Goal: Task Accomplishment & Management: Use online tool/utility

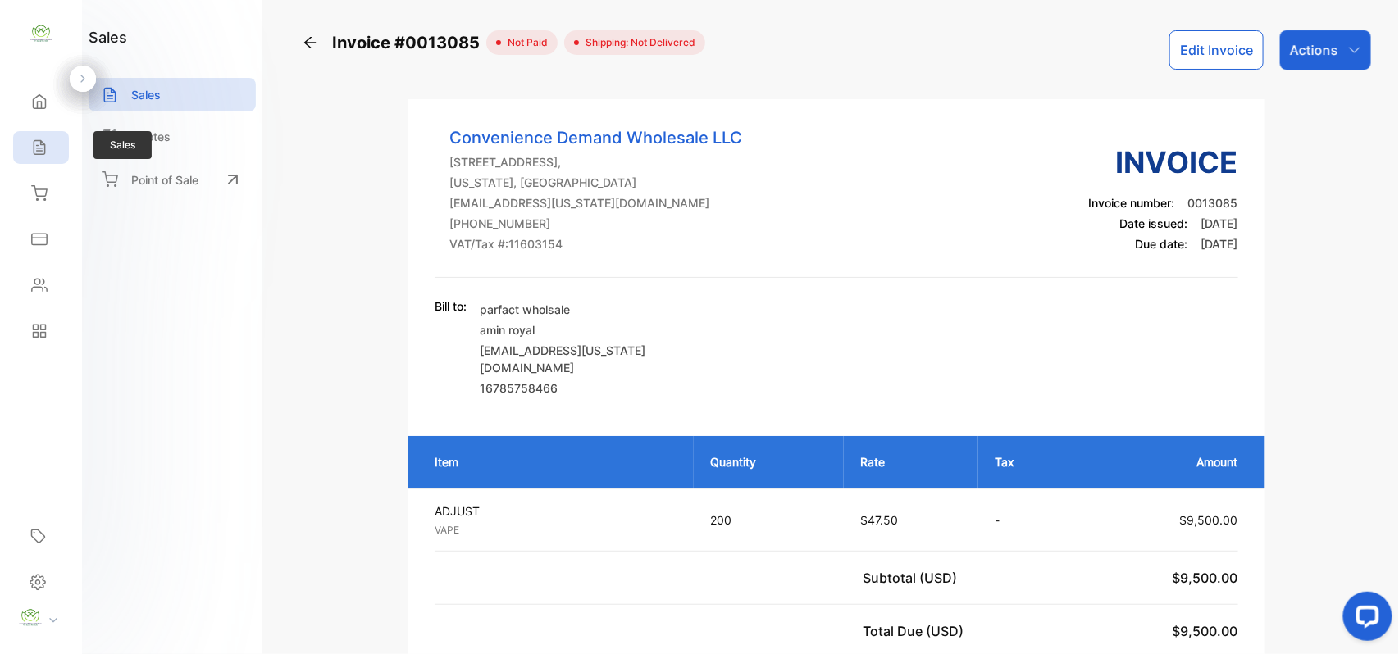
click at [44, 162] on div "Sales" at bounding box center [41, 147] width 56 height 33
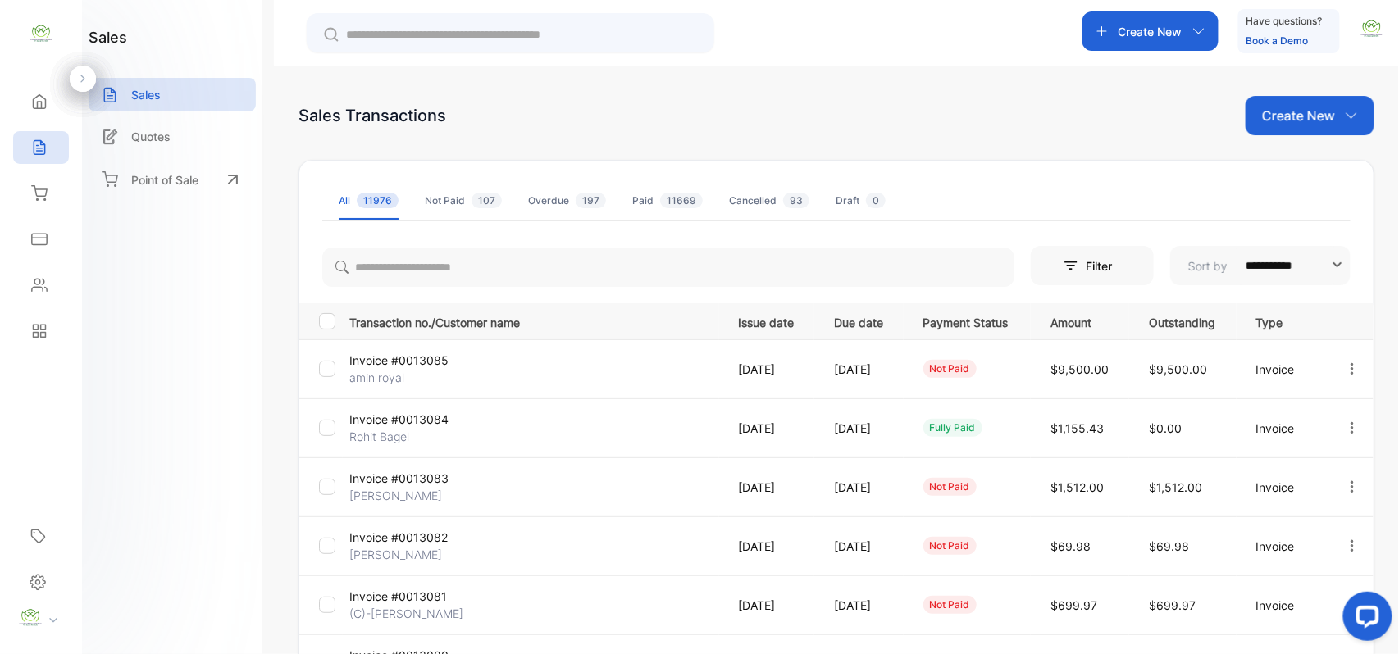
drag, startPoint x: 1267, startPoint y: 102, endPoint x: 1293, endPoint y: 139, distance: 45.3
click at [1267, 102] on div "Create New" at bounding box center [1309, 115] width 129 height 39
click at [1304, 168] on span "Invoice" at bounding box center [1312, 170] width 39 height 17
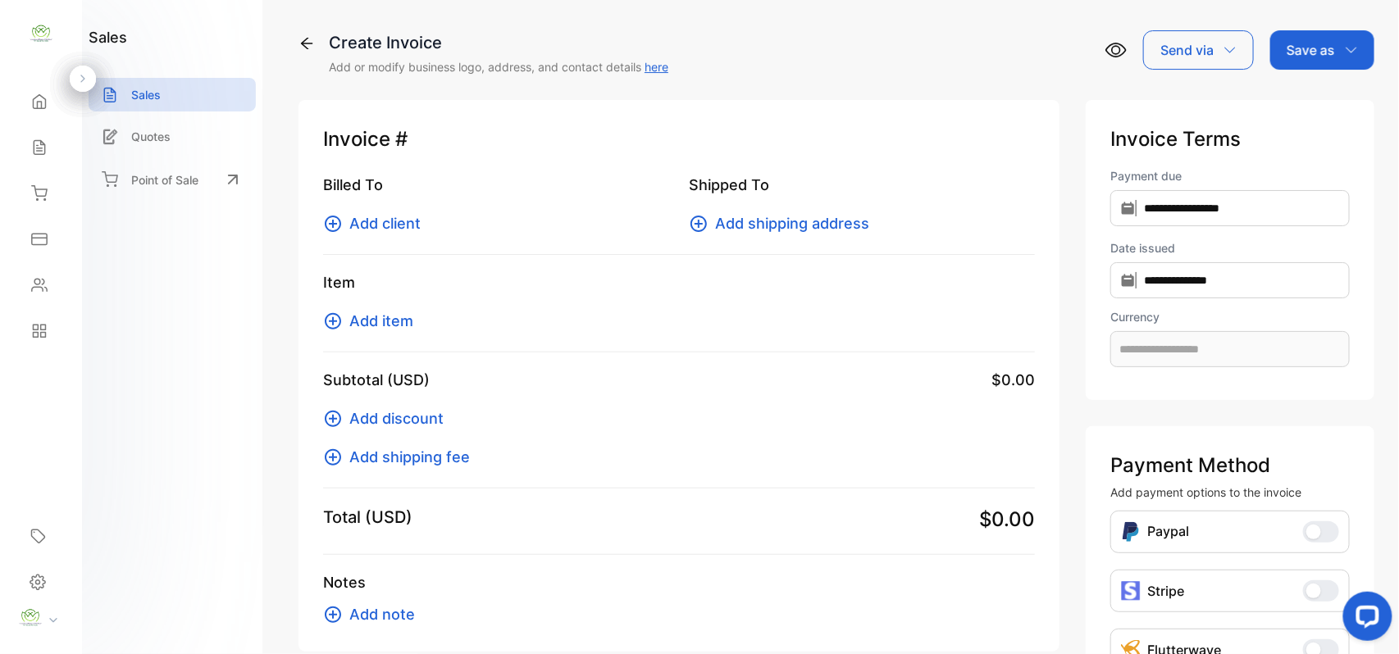
type input "**********"
click at [389, 224] on span "Add client" at bounding box center [384, 223] width 71 height 22
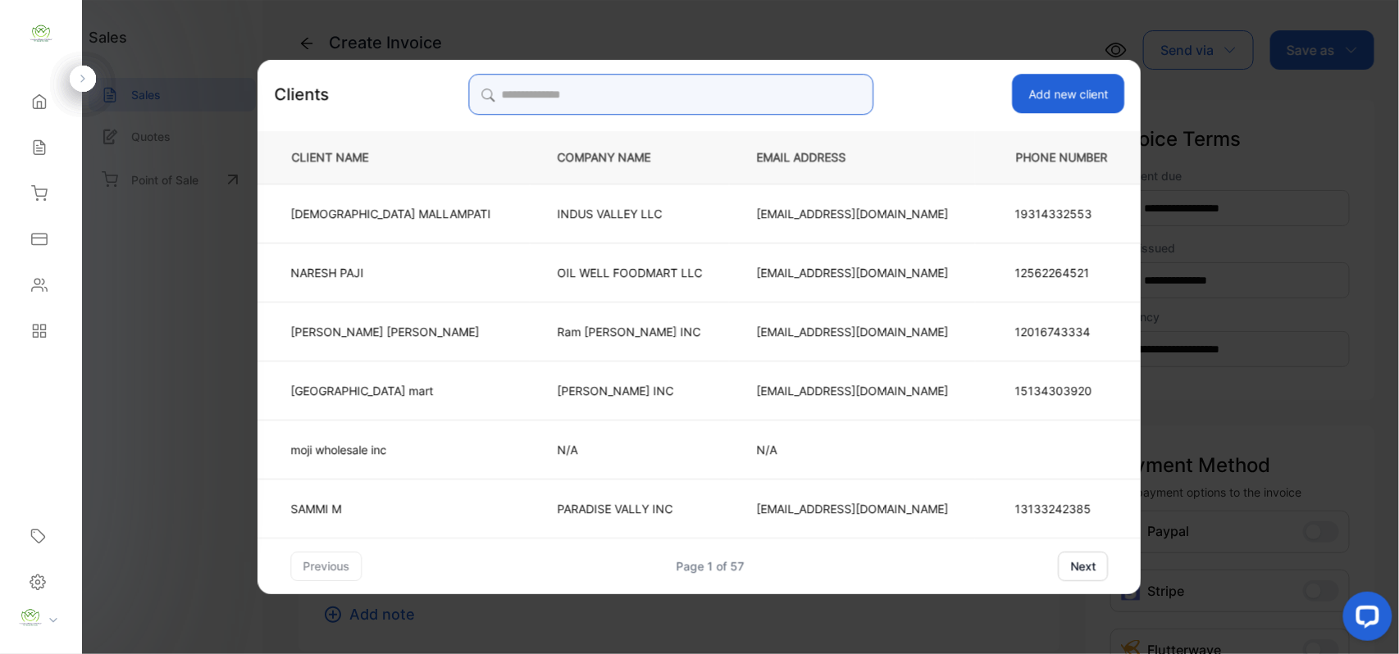
click at [762, 82] on input "search" at bounding box center [670, 94] width 405 height 41
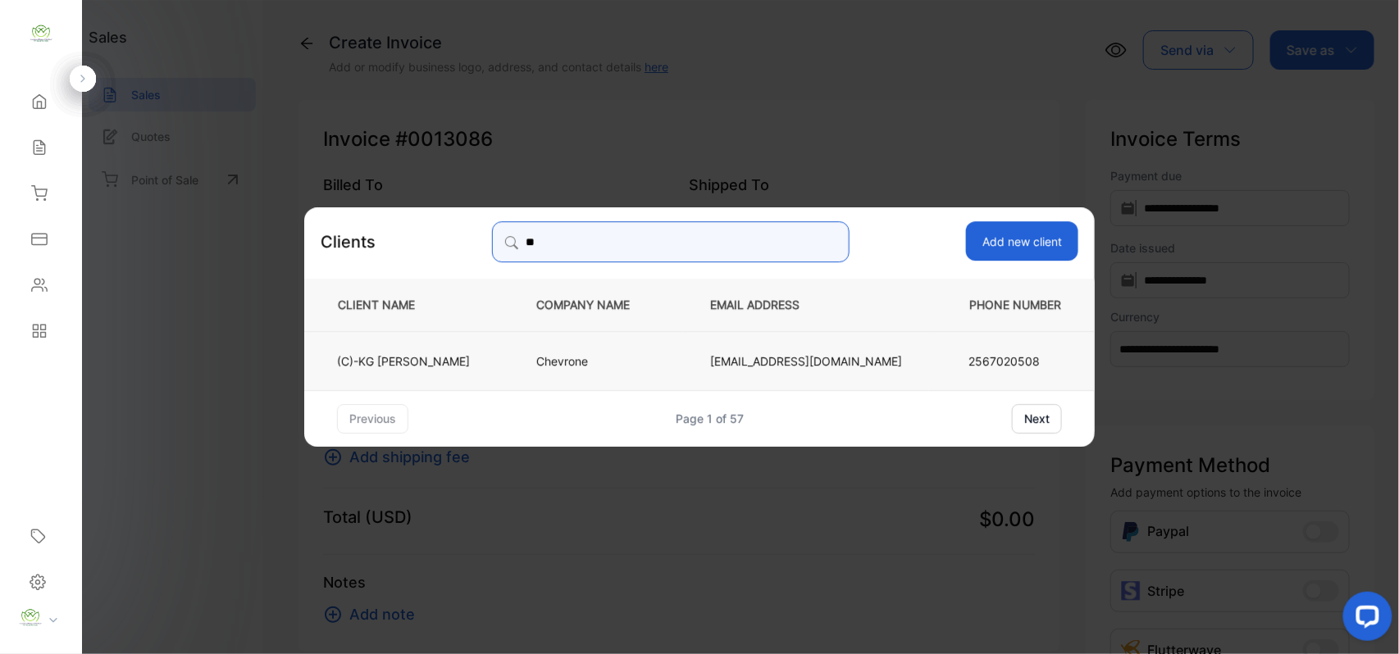
type input "**"
click at [490, 367] on td "(C)-[PERSON_NAME]" at bounding box center [406, 359] width 205 height 59
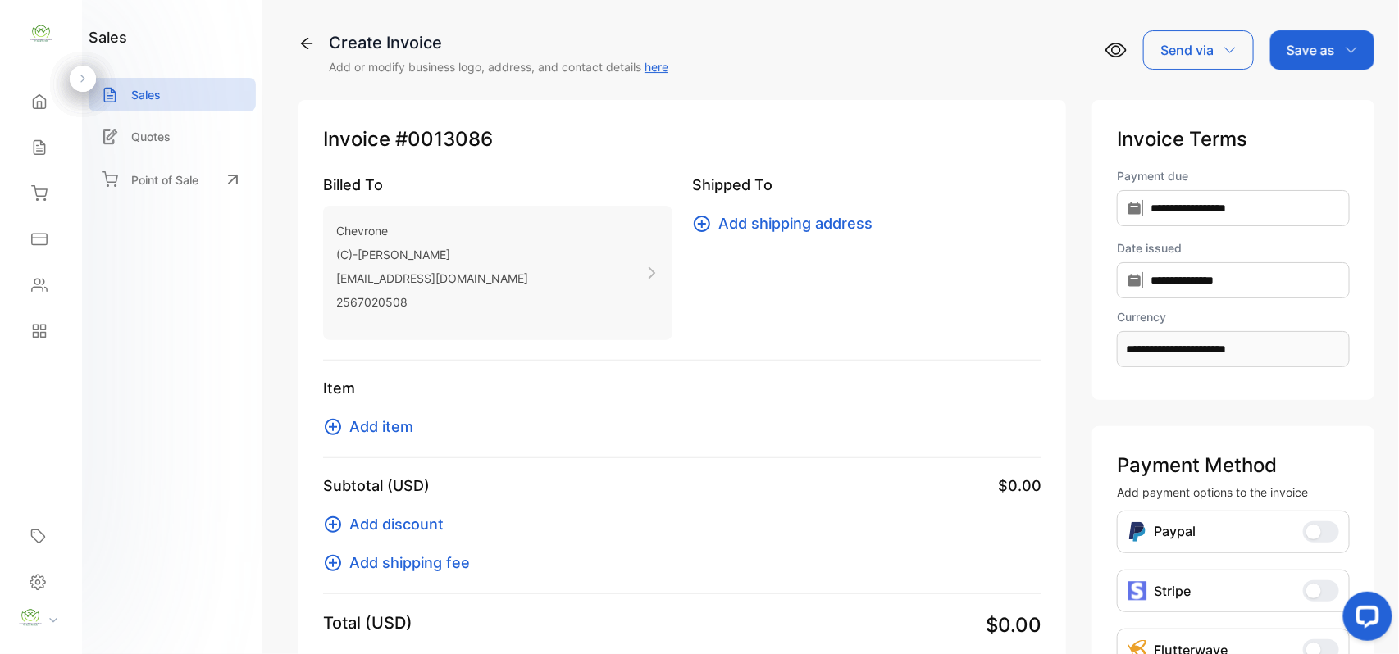
click at [411, 421] on span "Add item" at bounding box center [381, 427] width 64 height 22
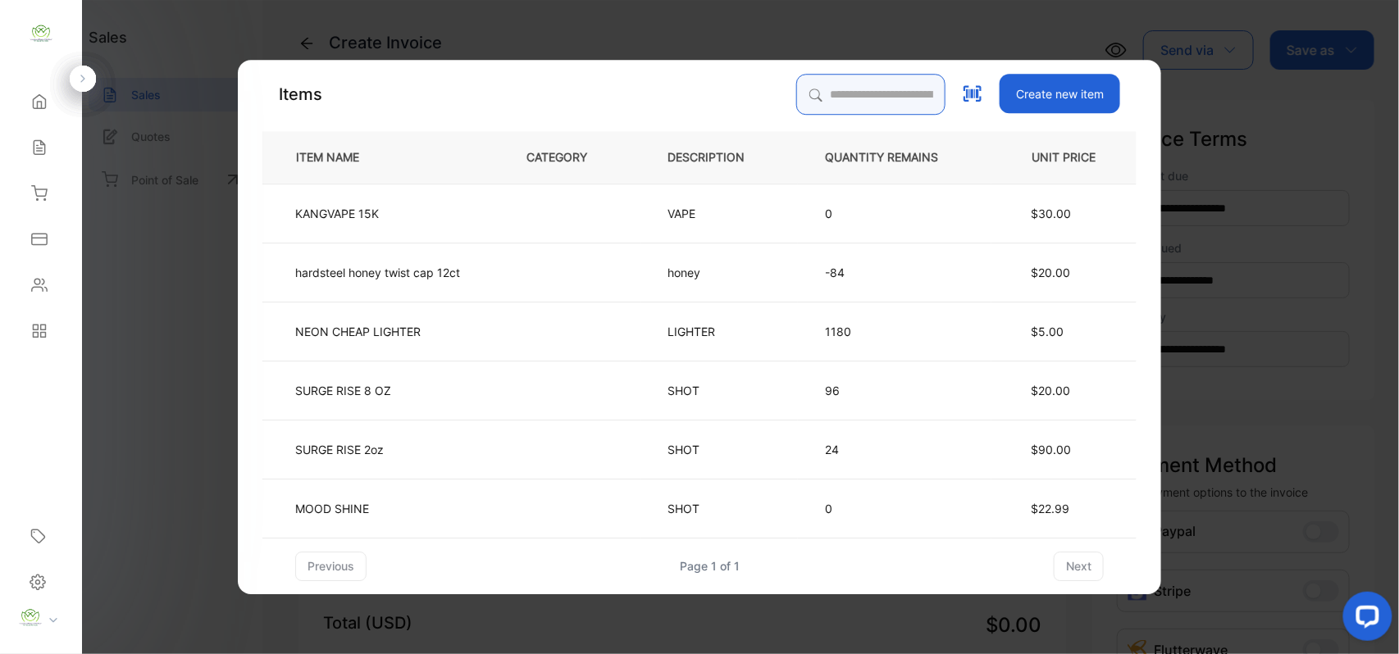
click at [823, 95] on input "search" at bounding box center [870, 94] width 149 height 41
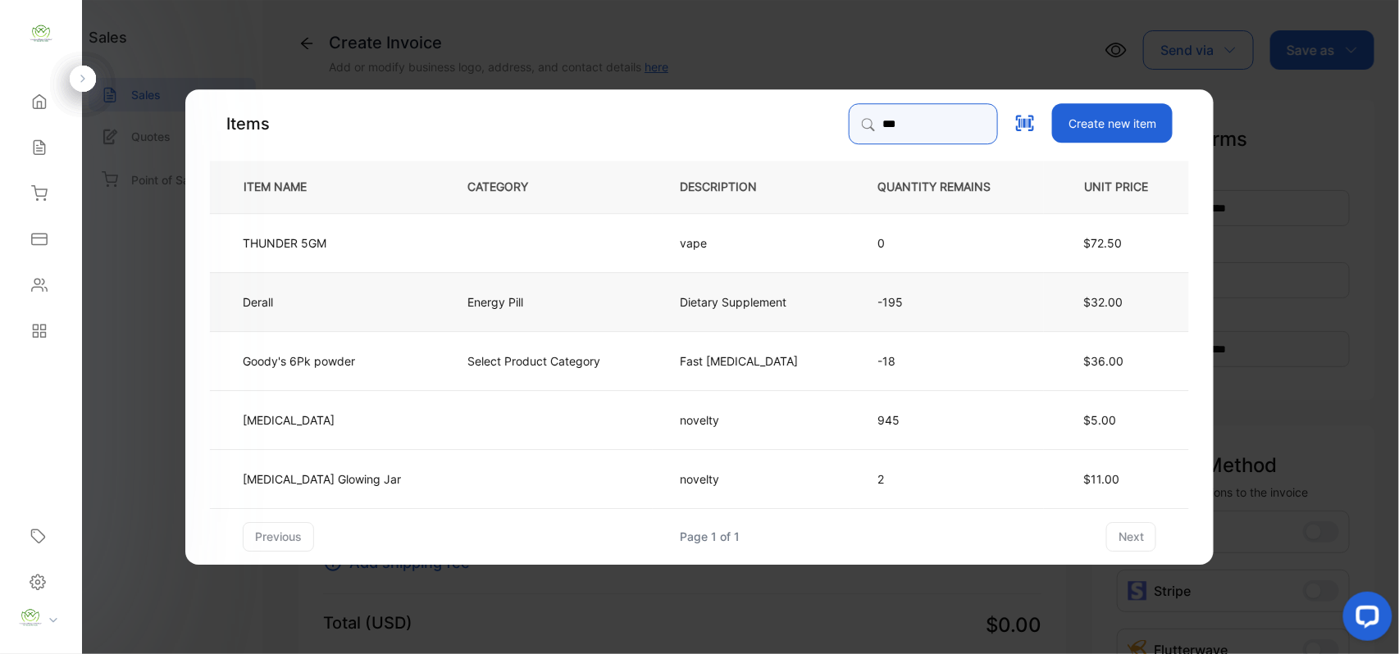
type input "***"
click at [473, 296] on p "Energy Pill" at bounding box center [497, 301] width 61 height 17
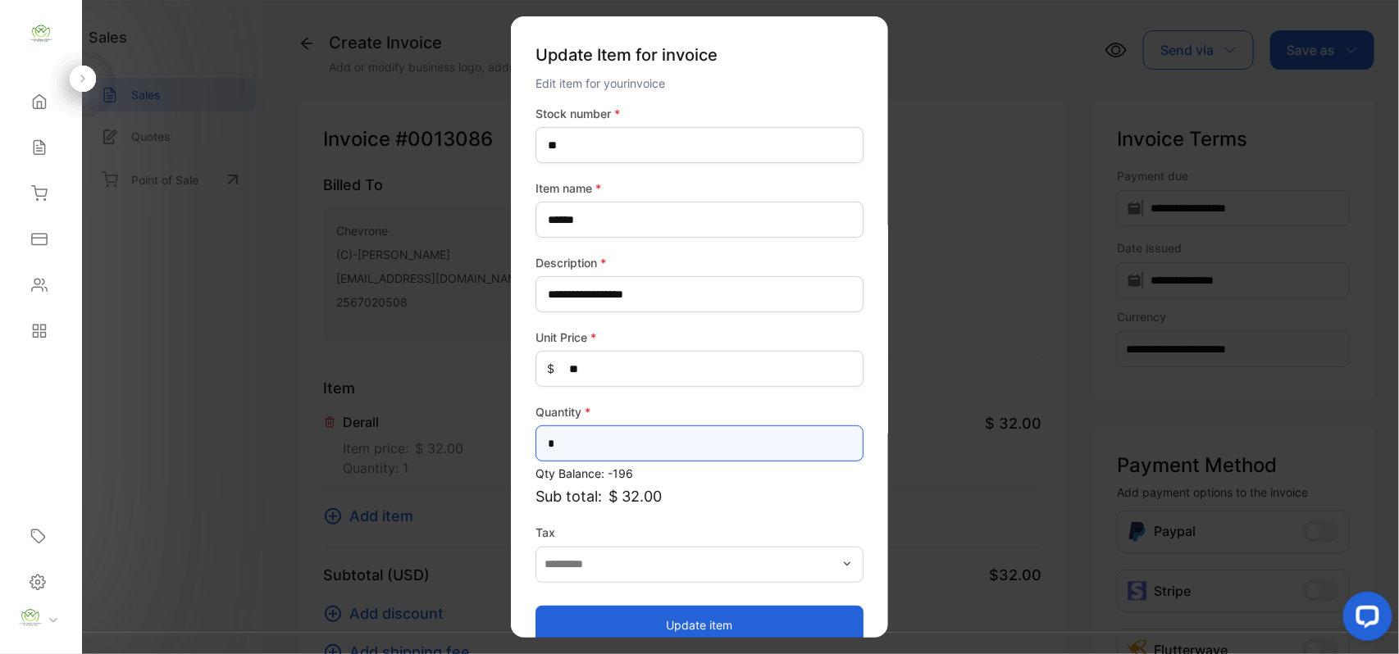
click at [624, 437] on input "*" at bounding box center [699, 444] width 328 height 36
type input "*"
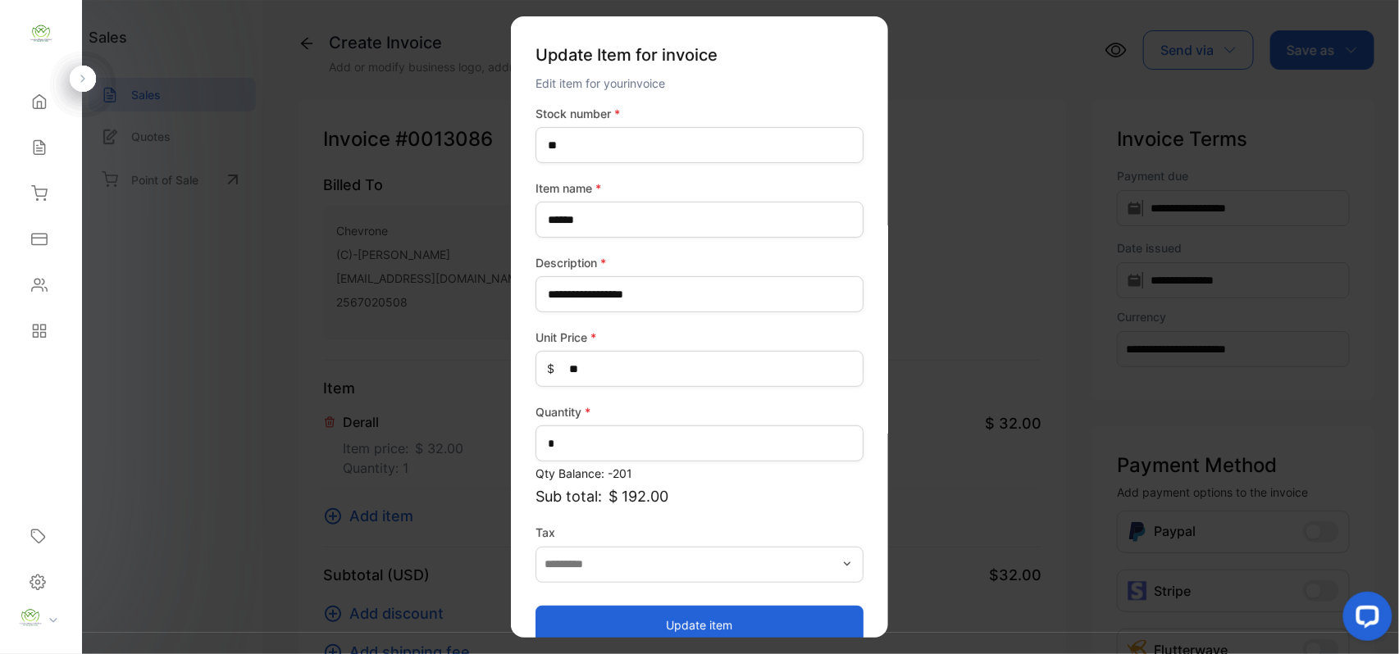
click at [634, 623] on button "Update item" at bounding box center [699, 624] width 328 height 39
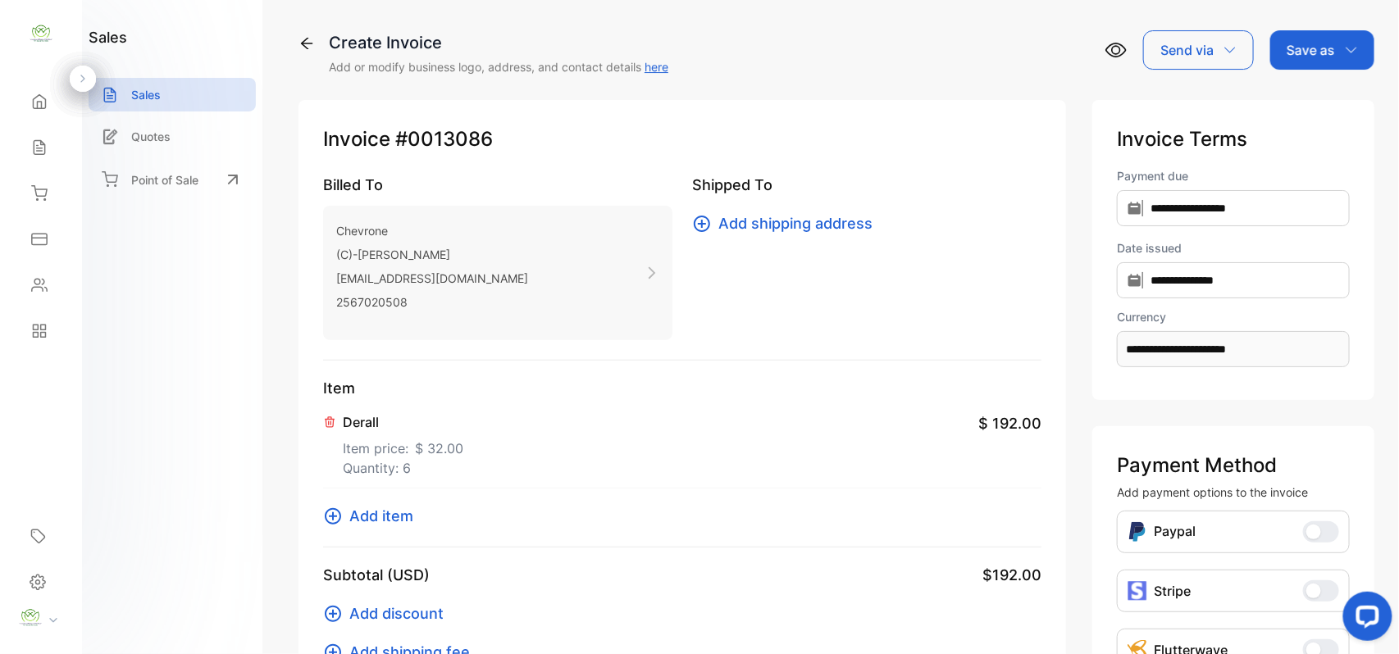
drag, startPoint x: 371, startPoint y: 499, endPoint x: 371, endPoint y: 512, distance: 12.3
click at [371, 505] on div "Item Derall Item price: $ 32.00 Quantity: 6 $ 192.00 Add item" at bounding box center [682, 462] width 718 height 171
click at [371, 512] on span "Add item" at bounding box center [381, 516] width 64 height 22
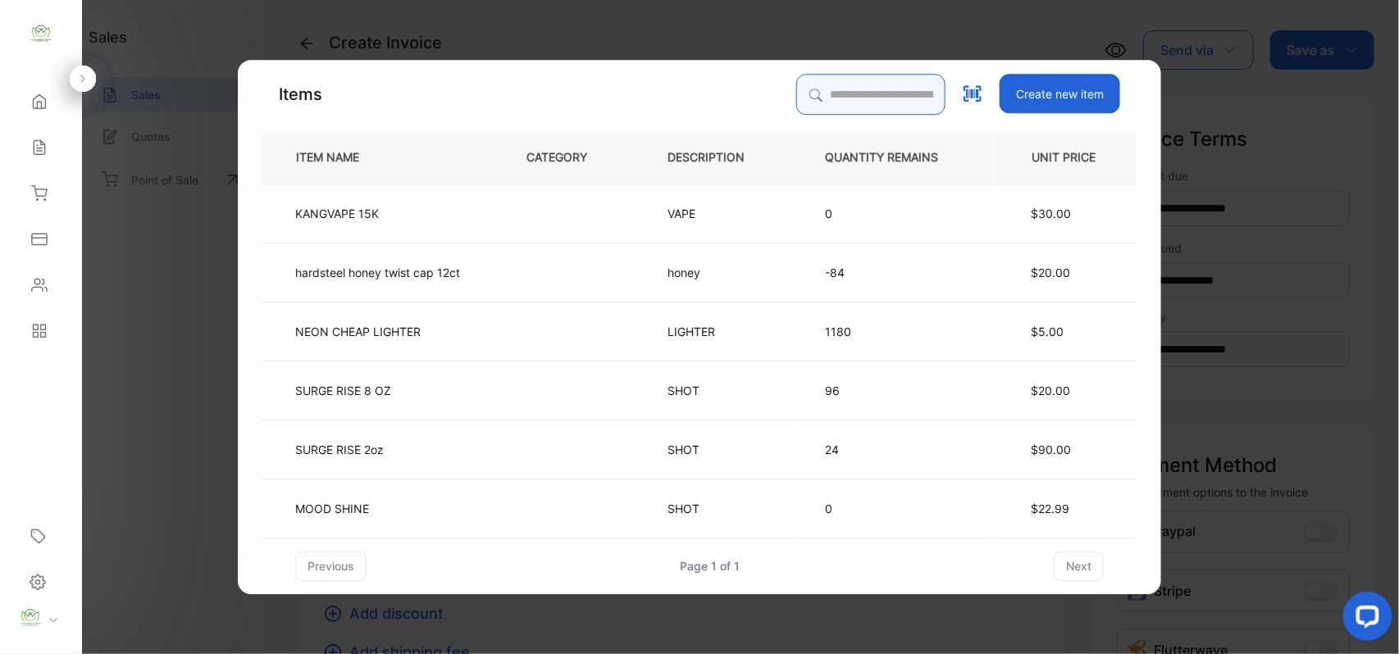
click at [802, 97] on input "search" at bounding box center [870, 94] width 149 height 41
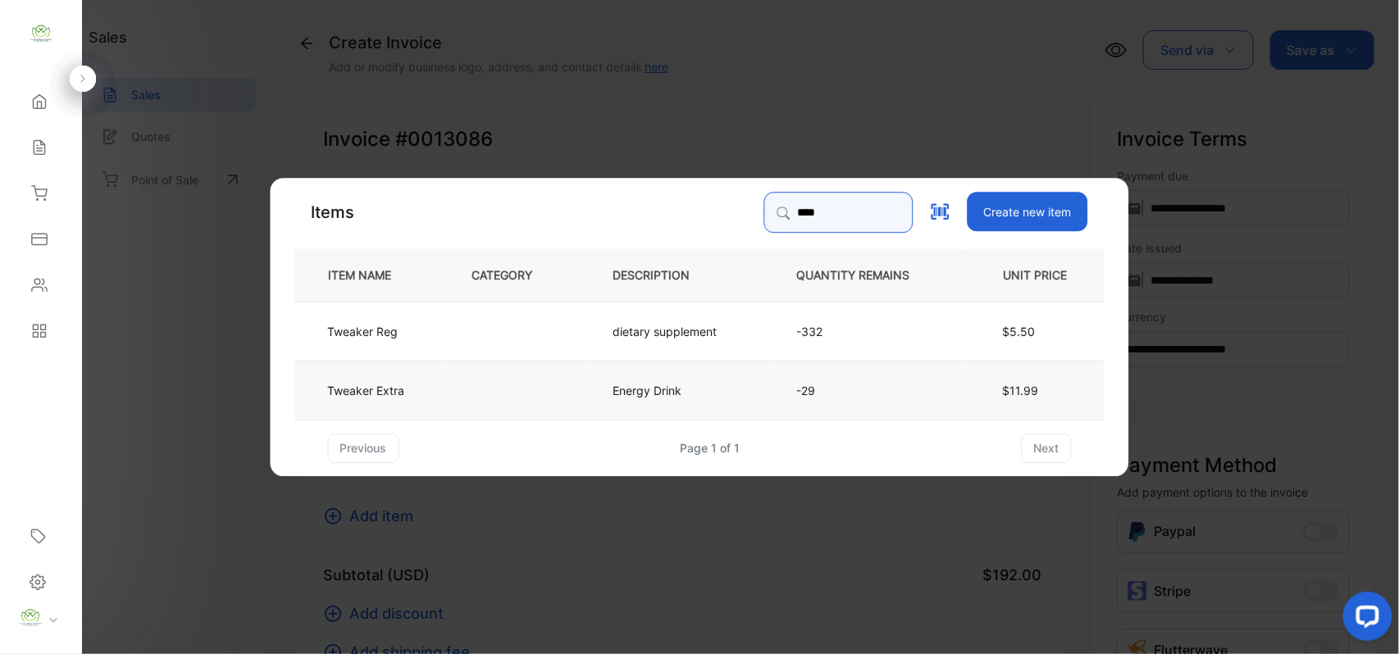
type input "****"
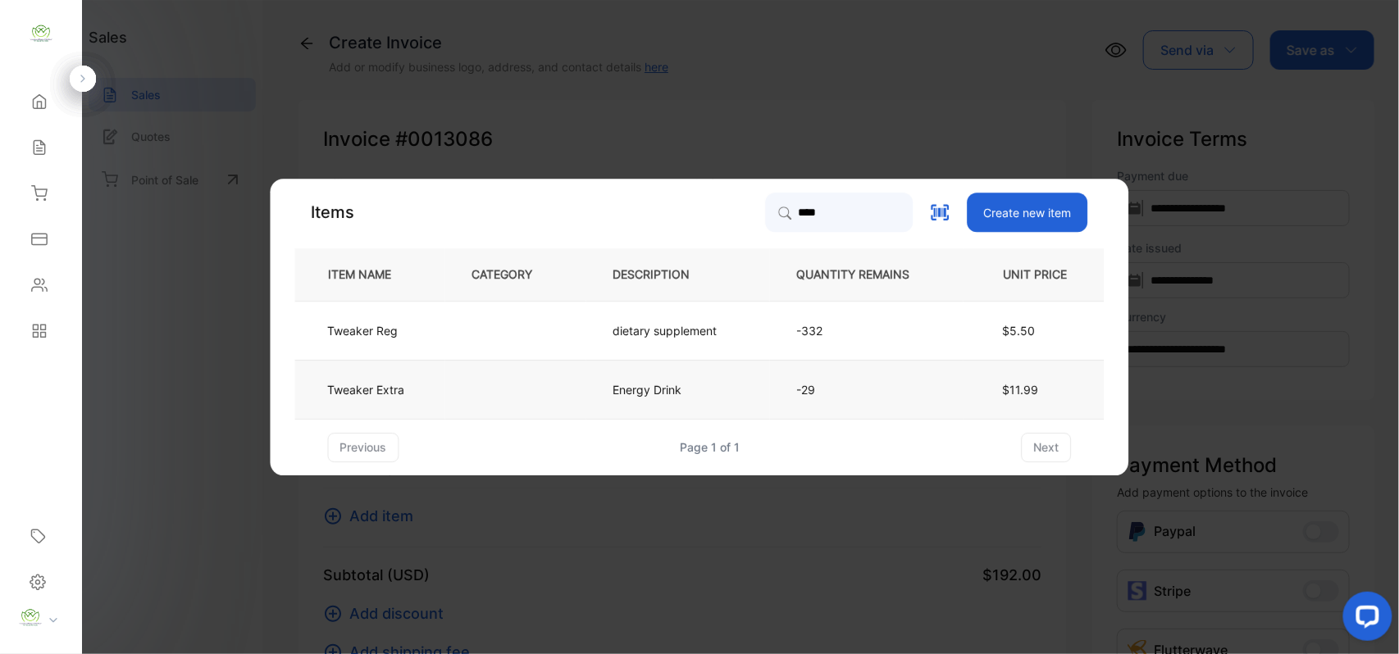
click at [479, 385] on td at bounding box center [515, 389] width 141 height 59
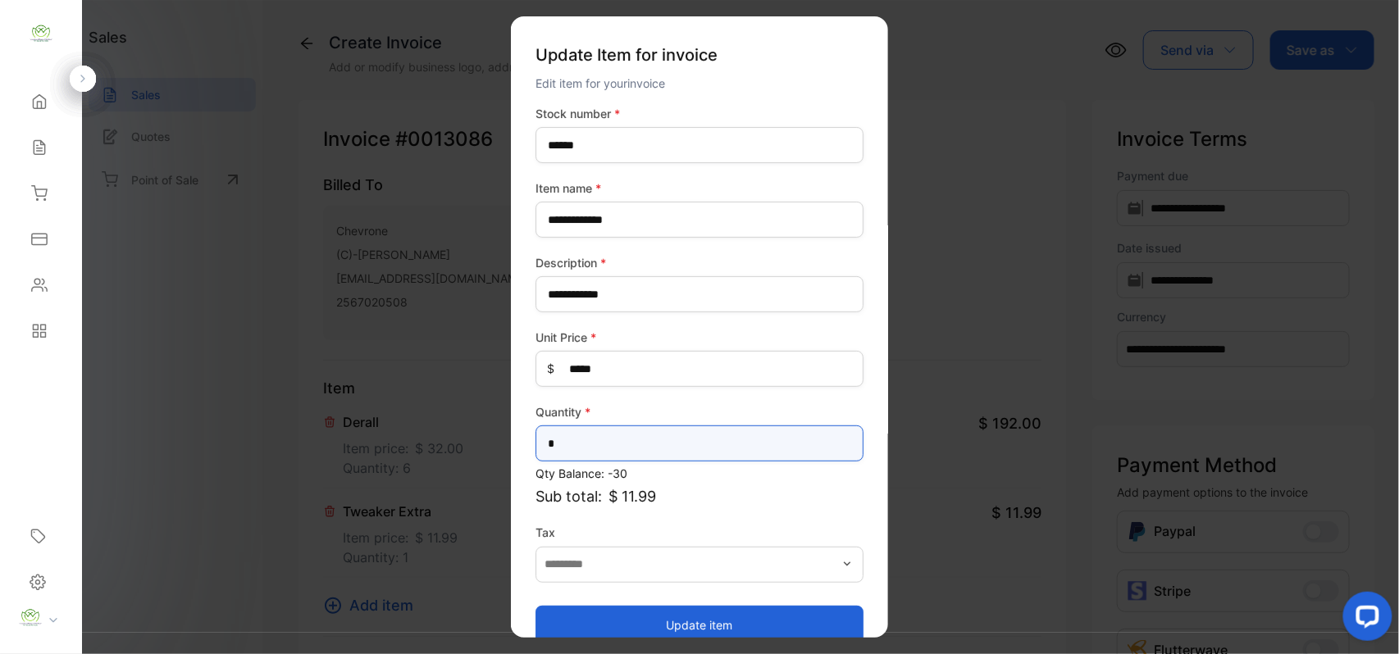
click at [674, 444] on input "*" at bounding box center [699, 444] width 328 height 36
type input "**"
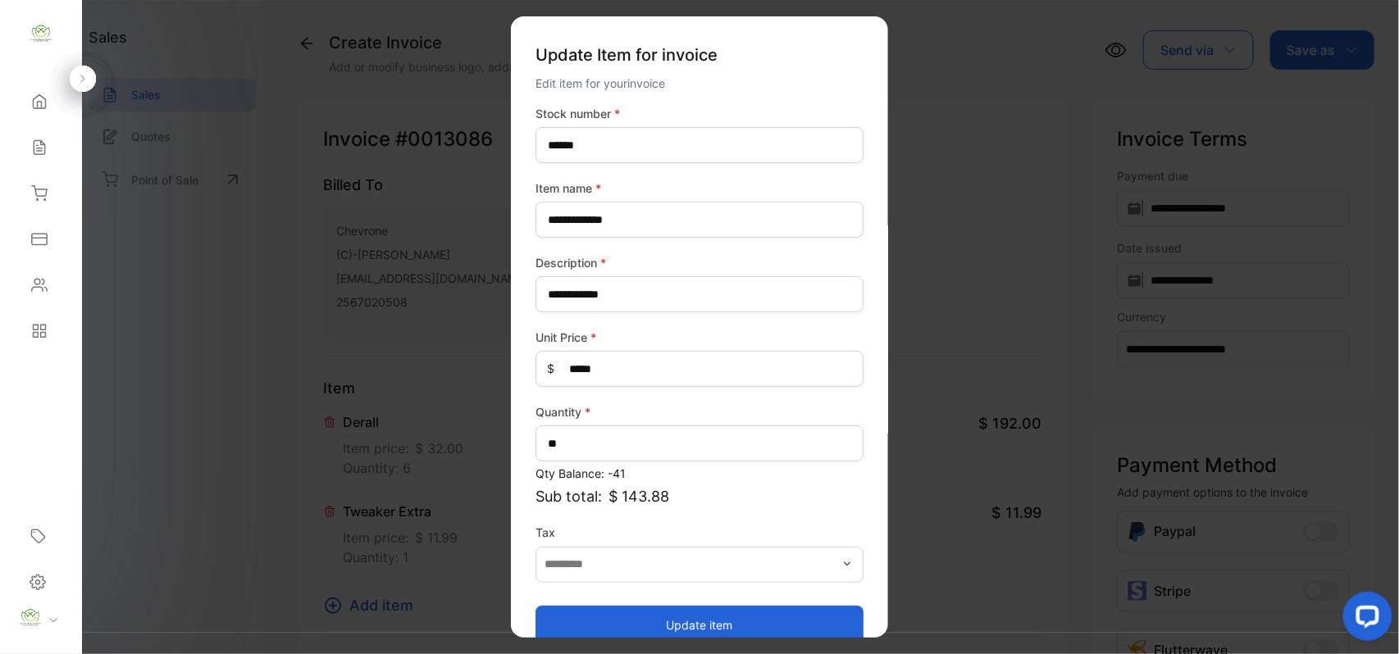
click at [594, 614] on button "Update item" at bounding box center [699, 624] width 328 height 39
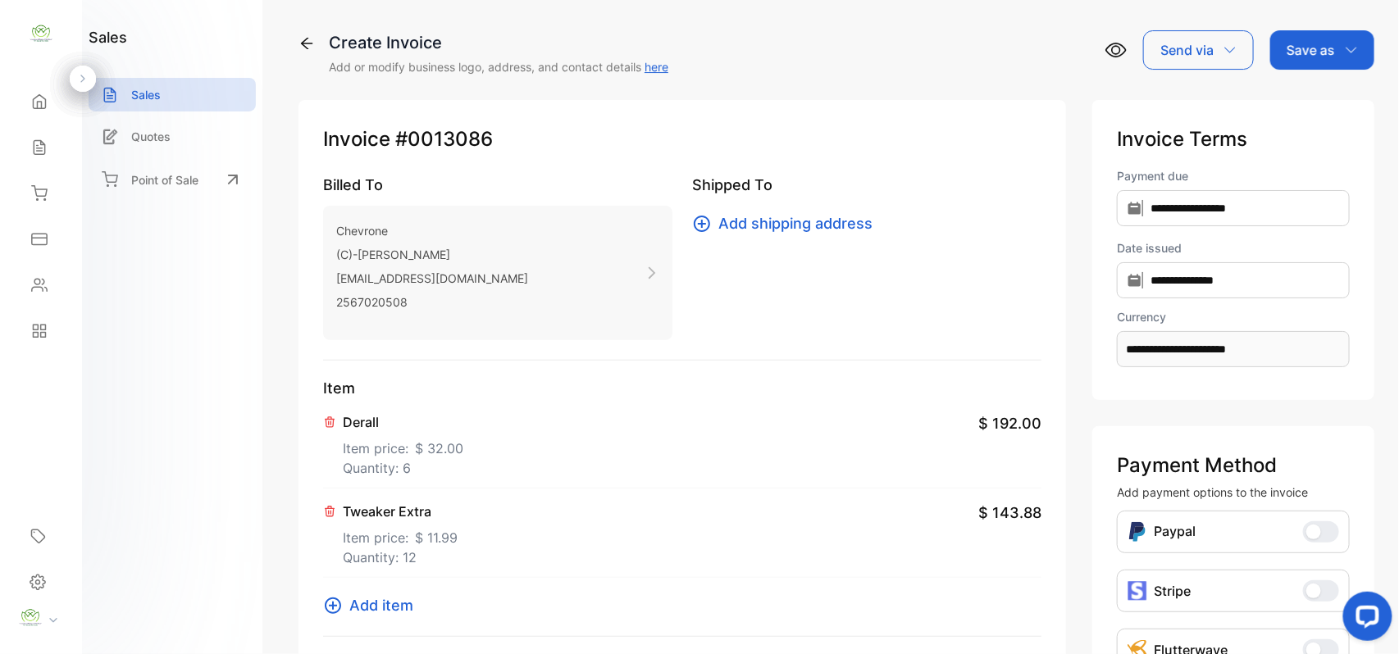
click at [392, 604] on span "Add item" at bounding box center [381, 605] width 64 height 22
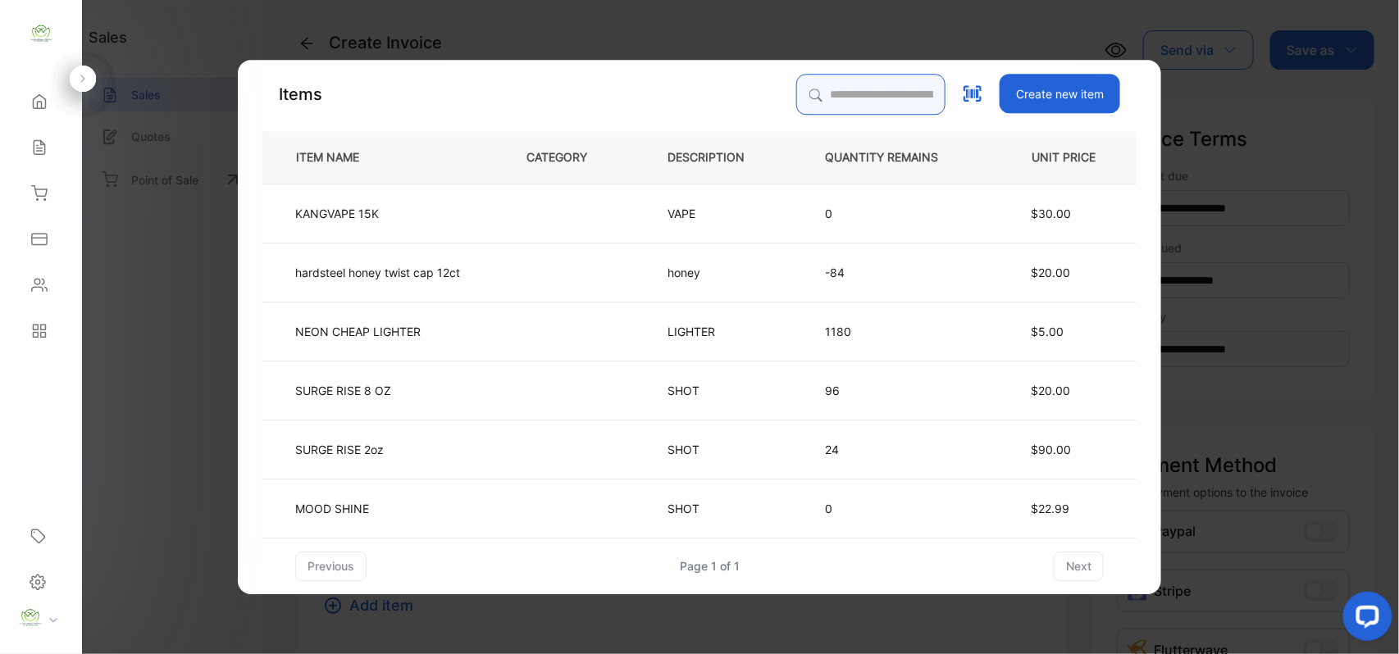
click at [821, 93] on input "search" at bounding box center [870, 94] width 149 height 41
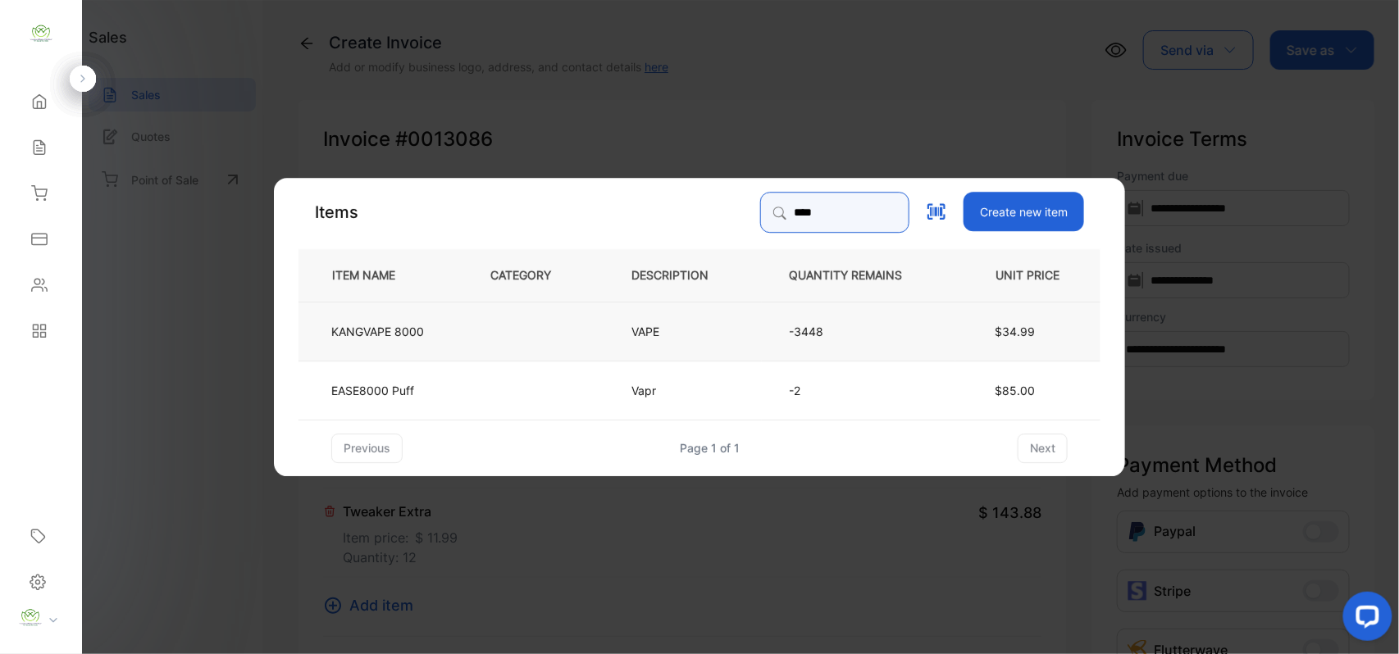
type input "****"
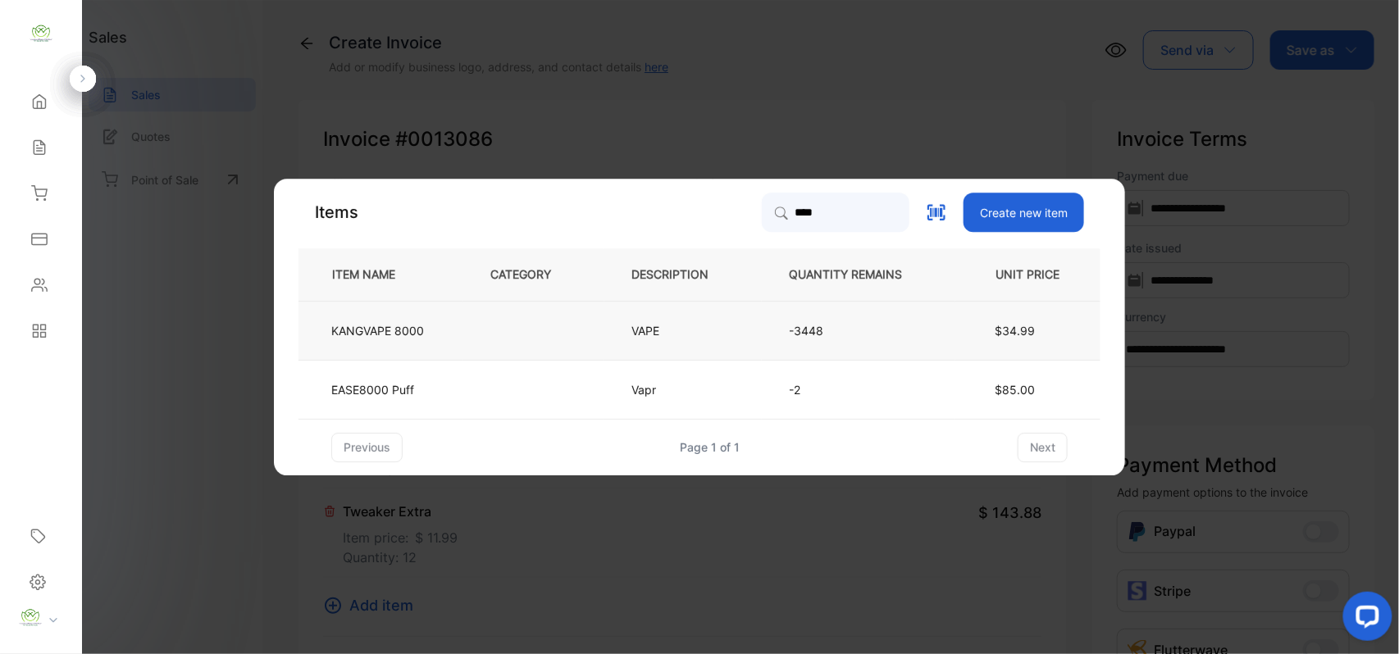
drag, startPoint x: 548, startPoint y: 341, endPoint x: 559, endPoint y: 348, distance: 13.6
click at [559, 348] on td at bounding box center [533, 330] width 141 height 59
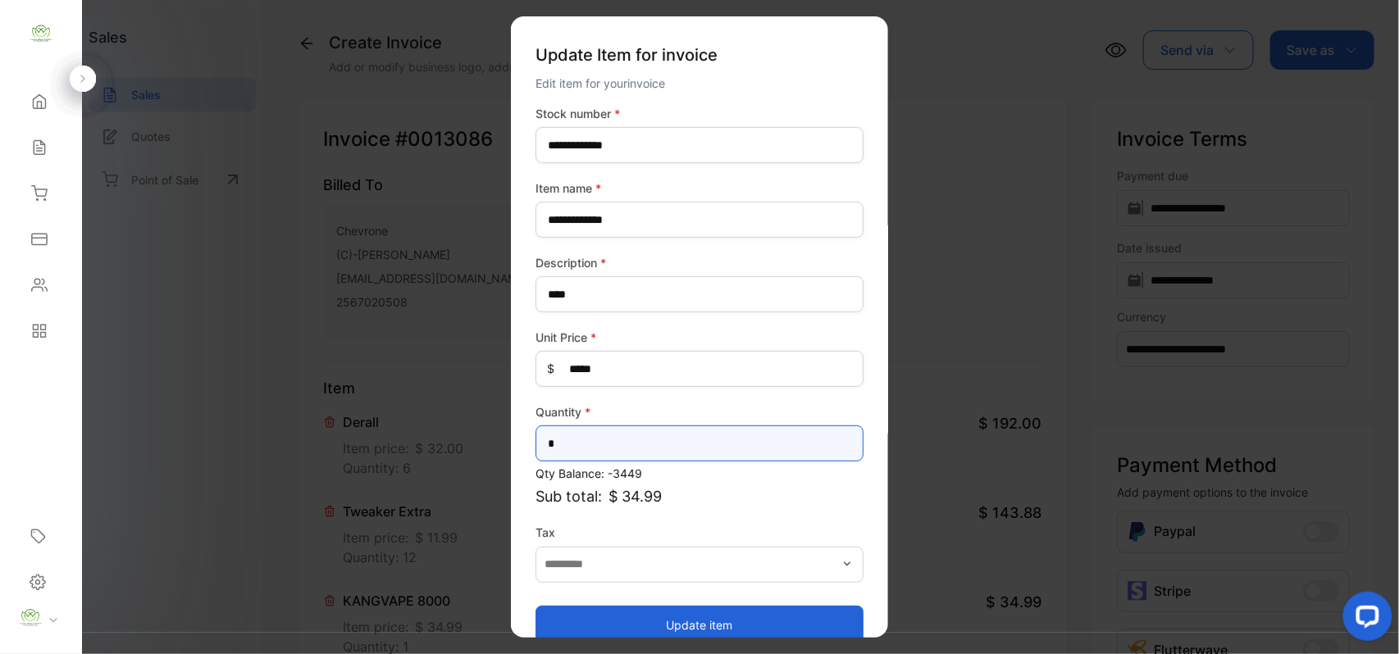
click at [640, 444] on input "*" at bounding box center [699, 444] width 328 height 36
type input "*"
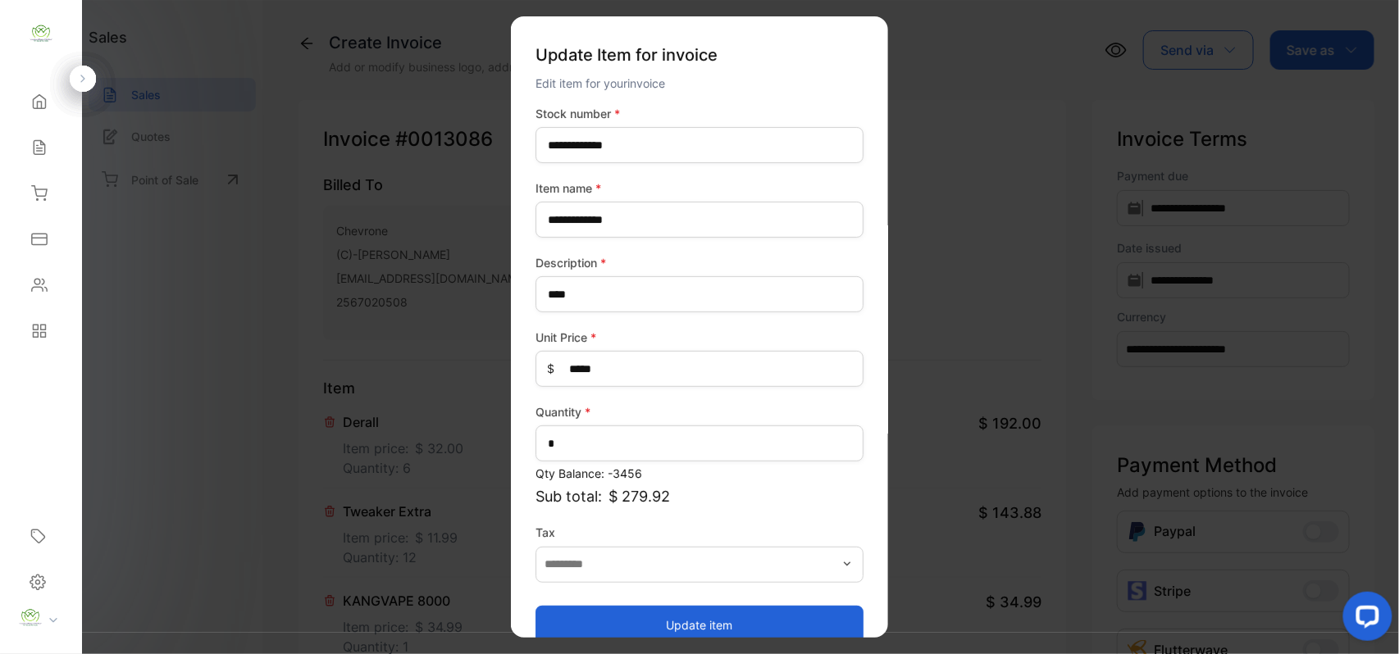
click at [644, 613] on button "Update item" at bounding box center [699, 624] width 328 height 39
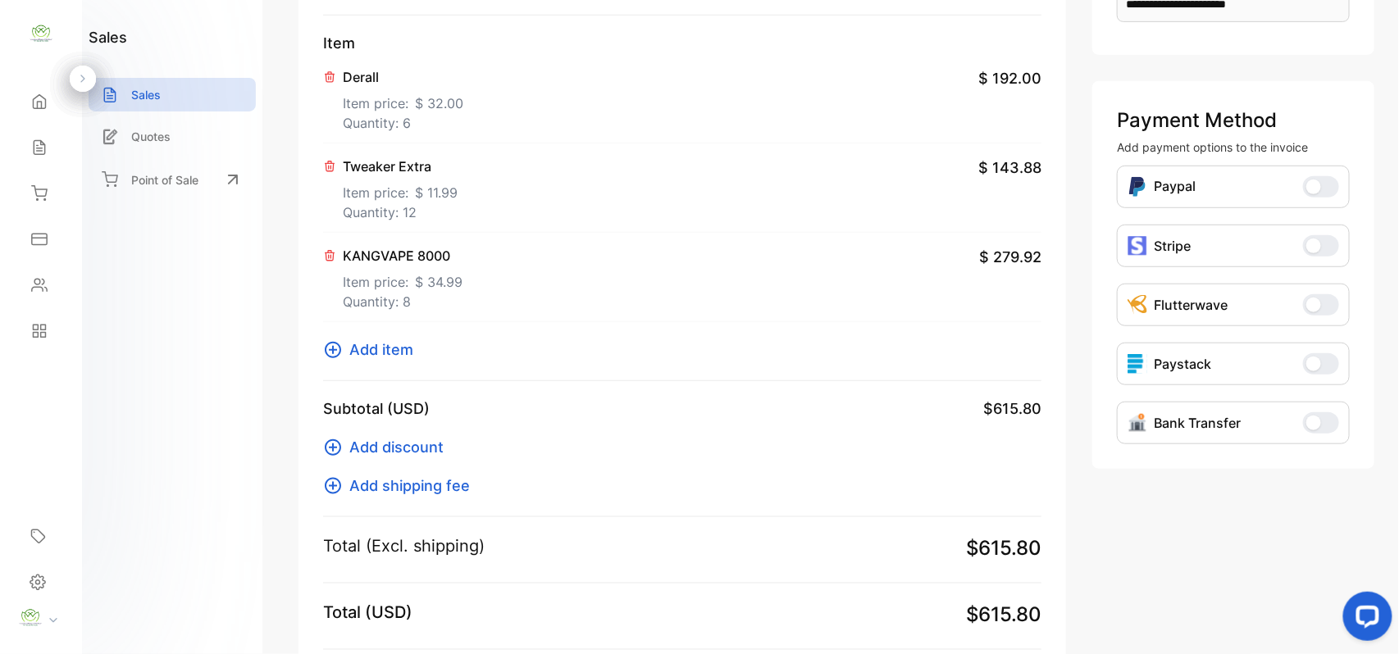
scroll to position [510, 0]
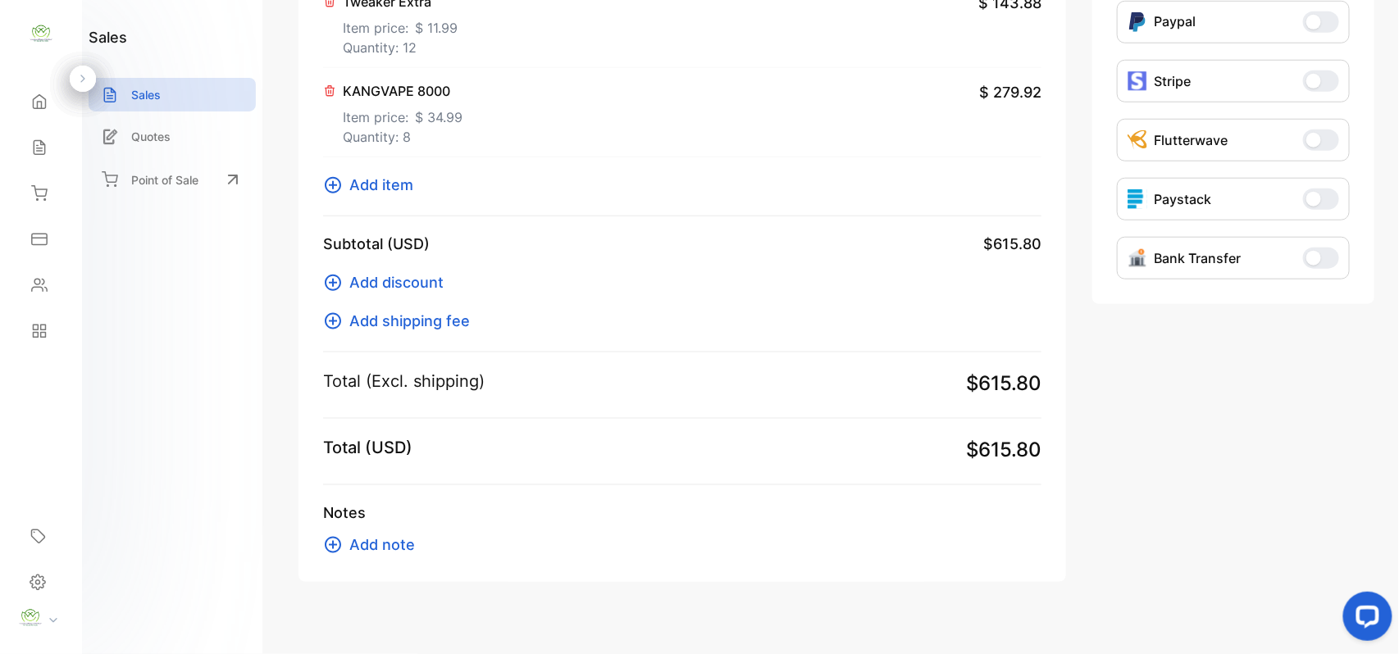
click at [390, 194] on span "Add item" at bounding box center [381, 185] width 64 height 22
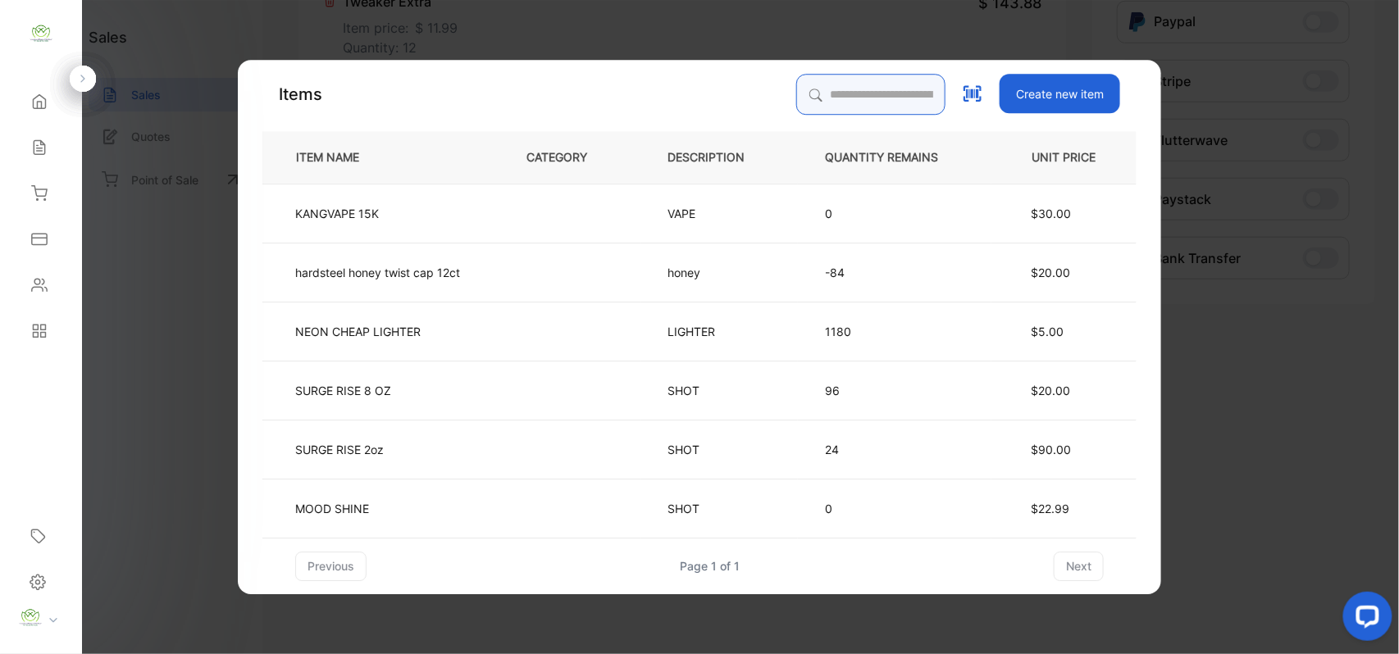
click at [859, 89] on input "search" at bounding box center [870, 94] width 149 height 41
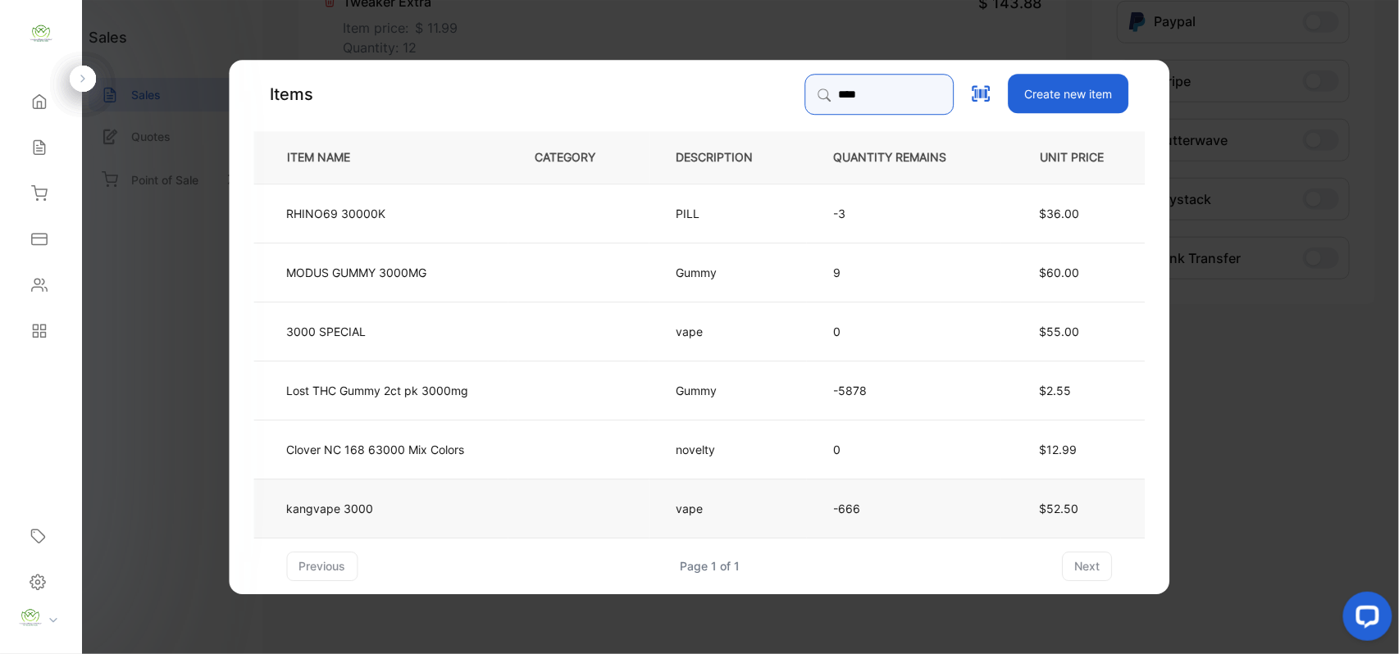
type input "****"
drag, startPoint x: 474, startPoint y: 512, endPoint x: 490, endPoint y: 507, distance: 17.4
click at [490, 507] on td "kangvape 3000" at bounding box center [381, 507] width 254 height 59
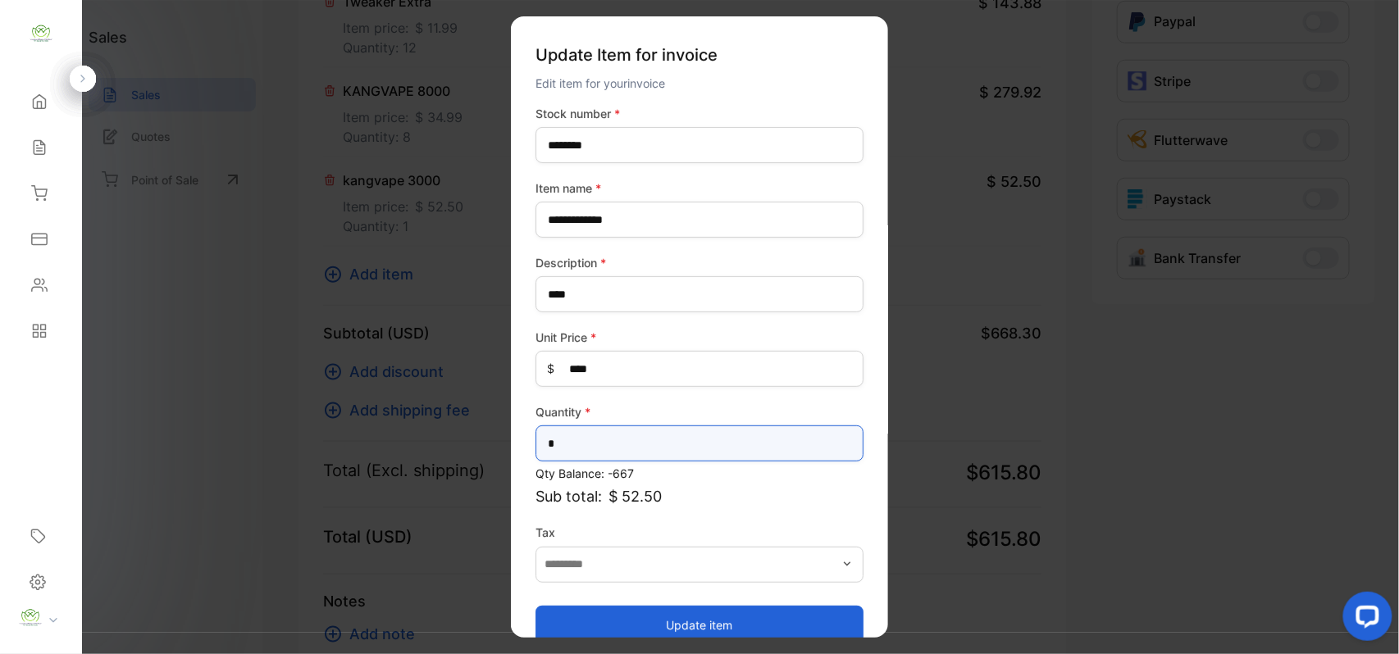
click at [692, 441] on input "*" at bounding box center [699, 444] width 328 height 36
type input "*"
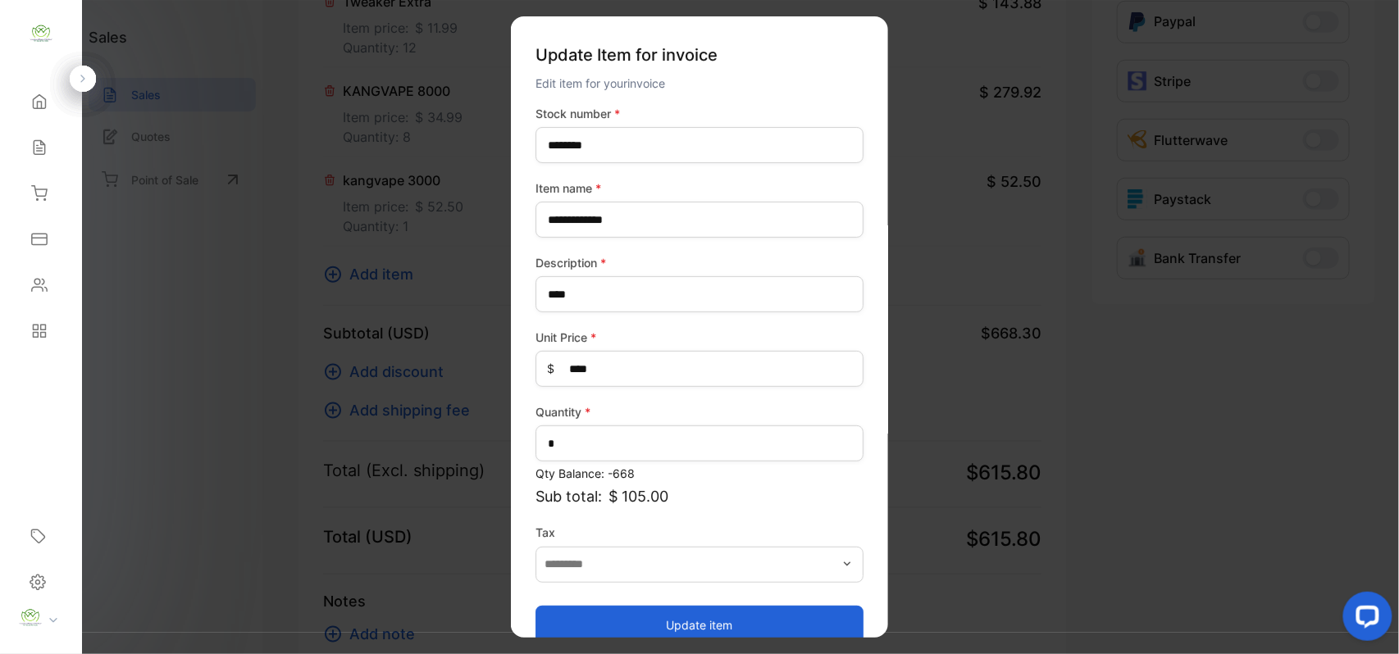
drag, startPoint x: 604, startPoint y: 623, endPoint x: 603, endPoint y: 603, distance: 19.7
click at [605, 615] on button "Update item" at bounding box center [699, 624] width 328 height 39
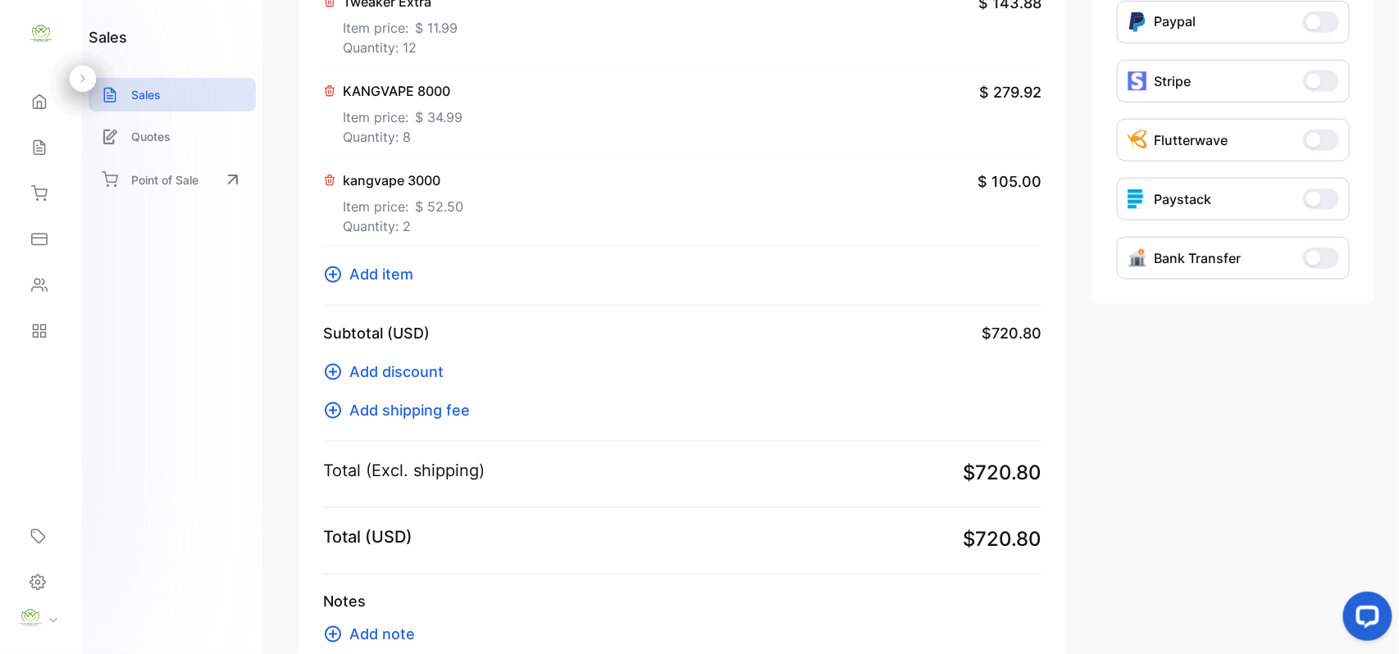
click at [413, 276] on button "Add item" at bounding box center [373, 274] width 100 height 22
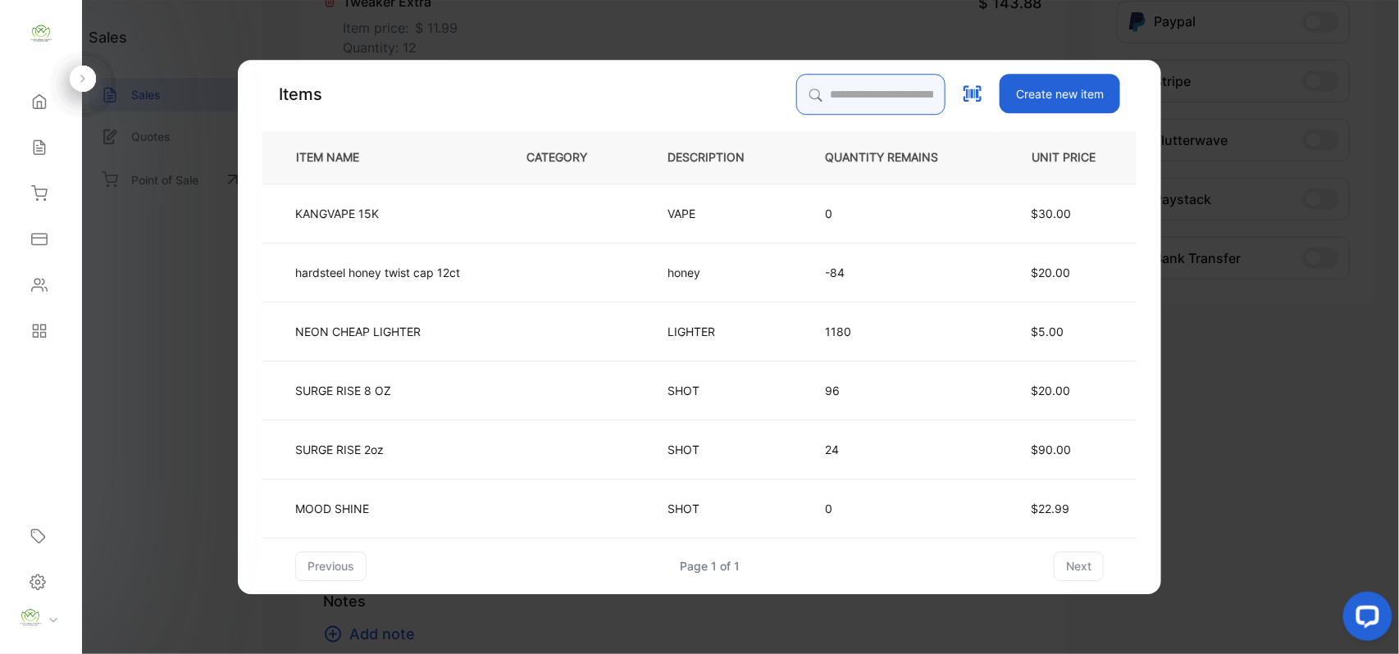
click at [810, 85] on input "search" at bounding box center [870, 94] width 149 height 41
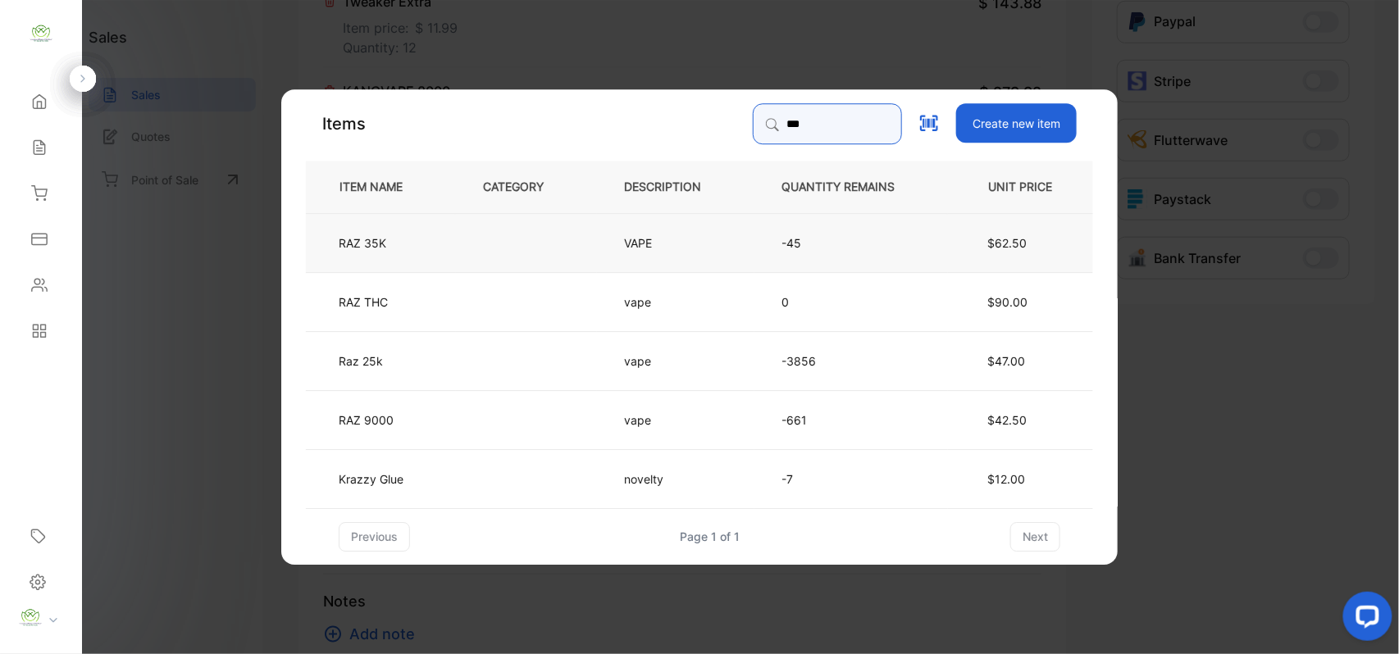
type input "***"
click at [502, 237] on td at bounding box center [526, 241] width 141 height 59
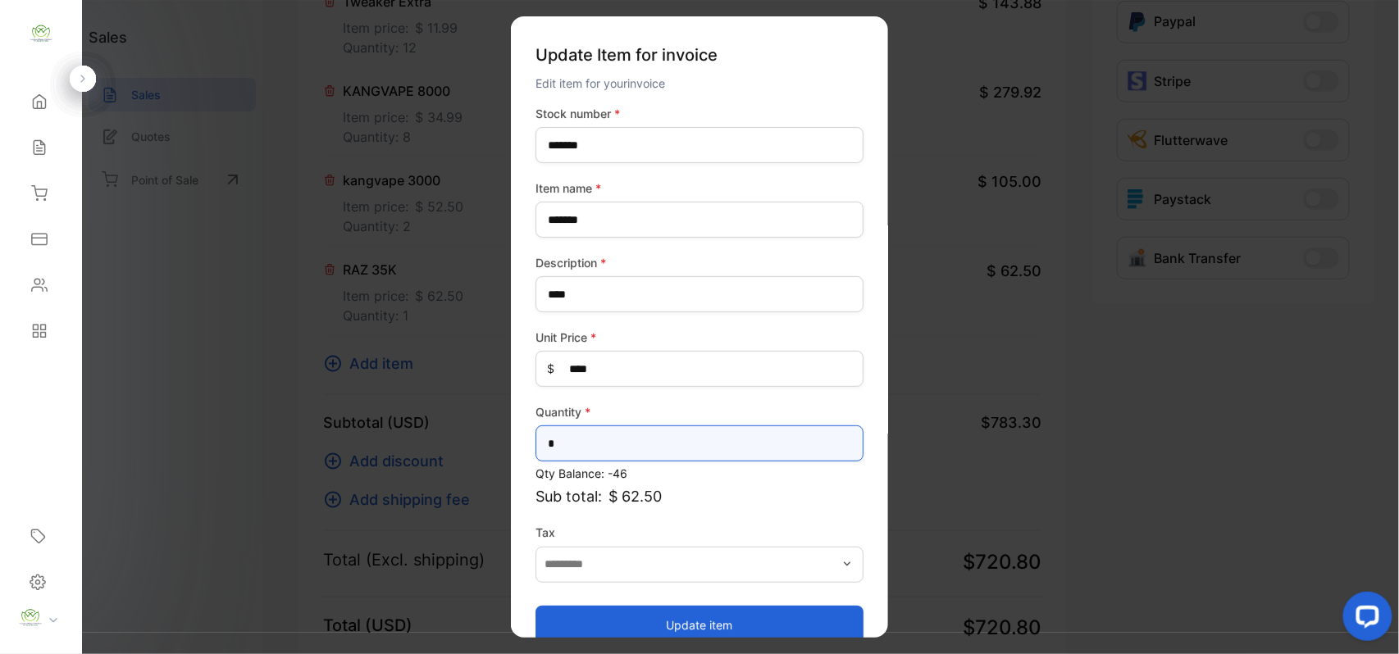
click at [669, 436] on input "*" at bounding box center [699, 444] width 328 height 36
type input "*"
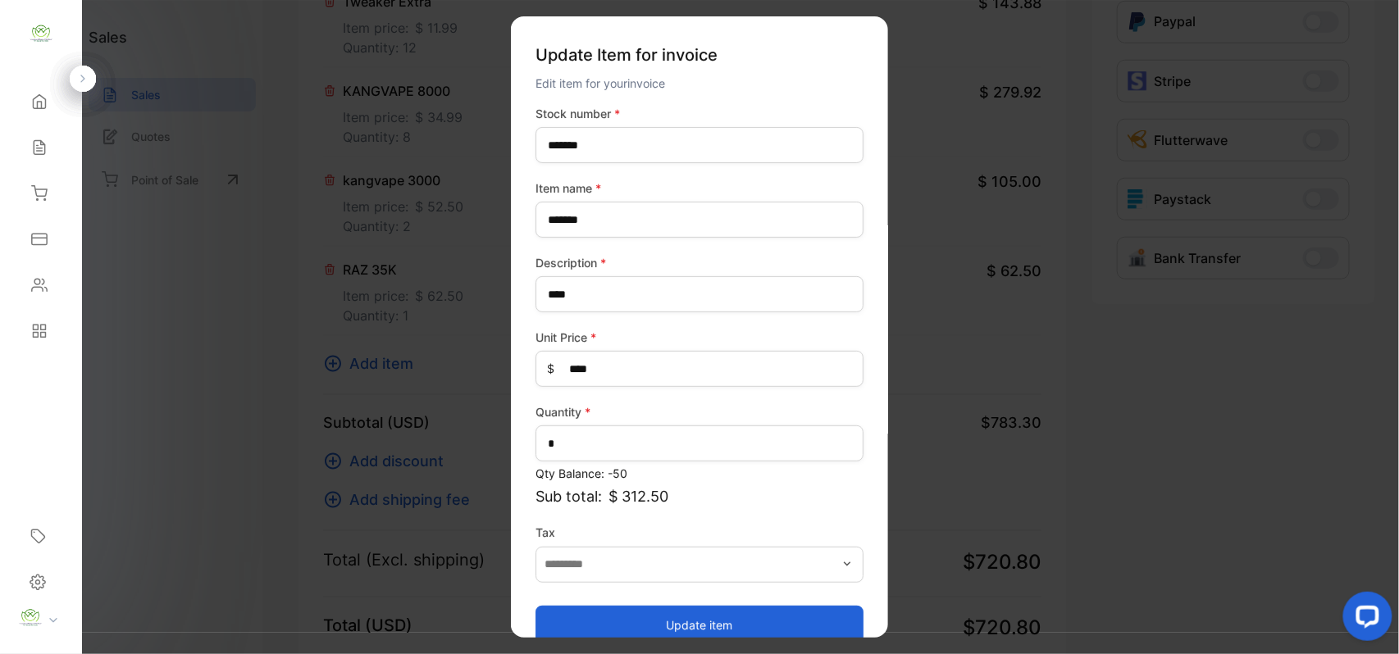
click at [585, 617] on button "Update item" at bounding box center [699, 624] width 328 height 39
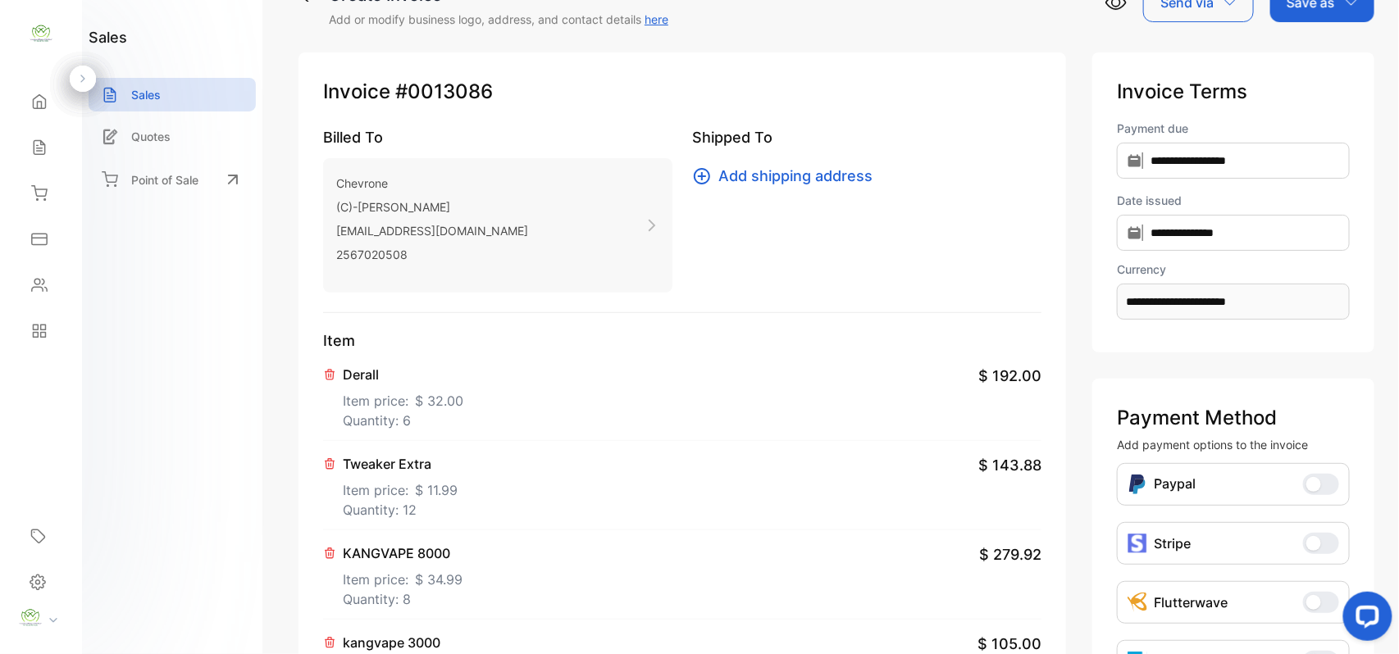
scroll to position [0, 0]
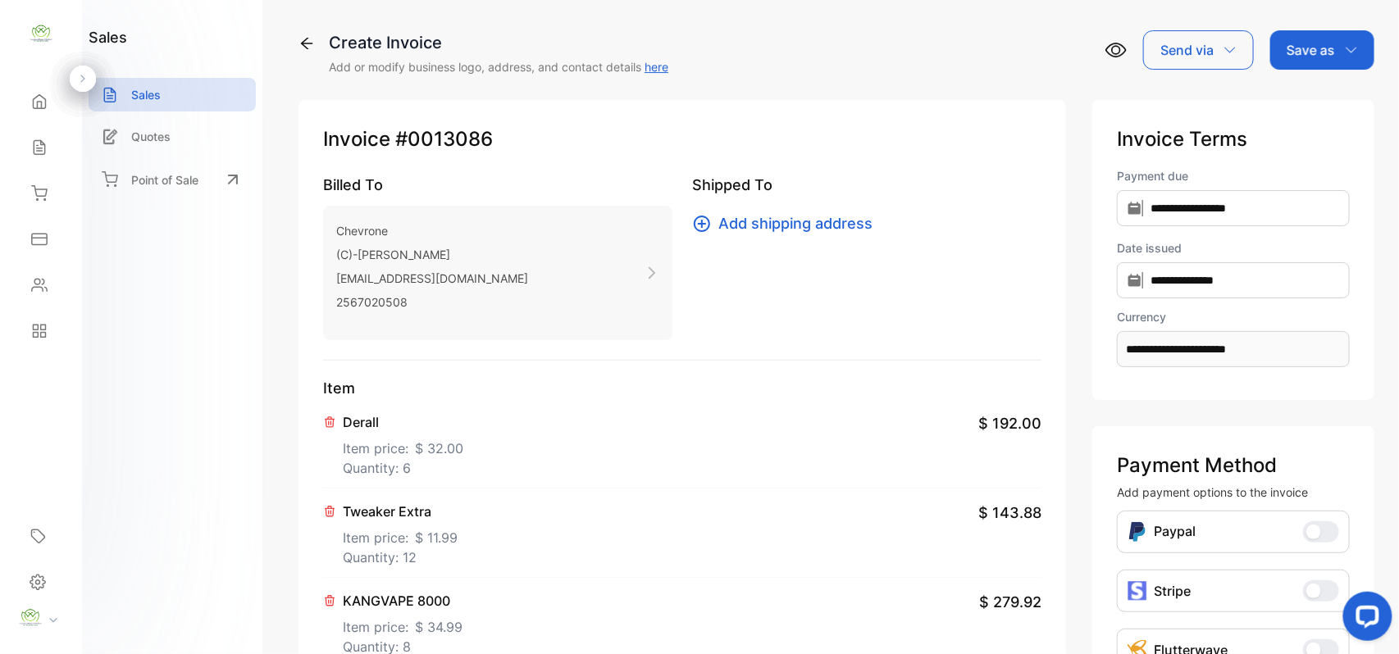
drag, startPoint x: 1309, startPoint y: 56, endPoint x: 1306, endPoint y: 69, distance: 13.5
click at [1312, 57] on p "Save as" at bounding box center [1310, 50] width 48 height 20
click at [1284, 98] on div "Invoice" at bounding box center [1318, 104] width 94 height 33
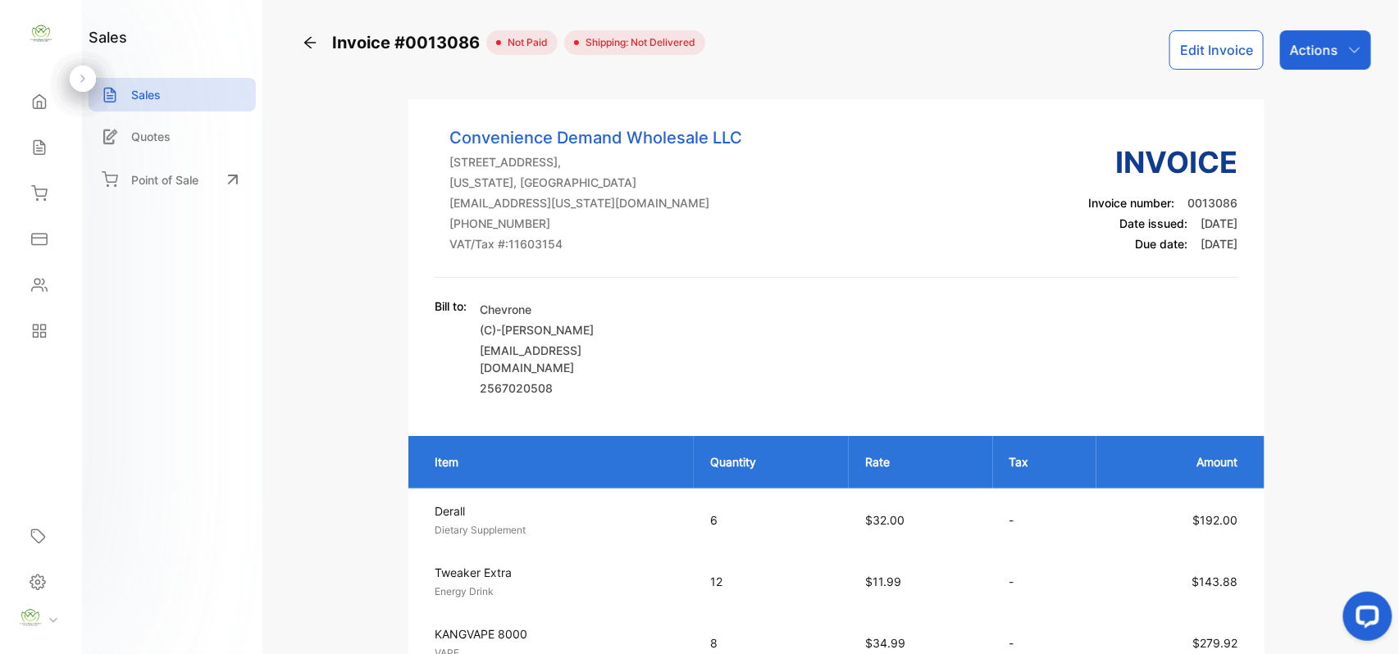
drag, startPoint x: 1313, startPoint y: 30, endPoint x: 1313, endPoint y: 43, distance: 13.1
click at [1315, 31] on div "Actions" at bounding box center [1325, 49] width 91 height 39
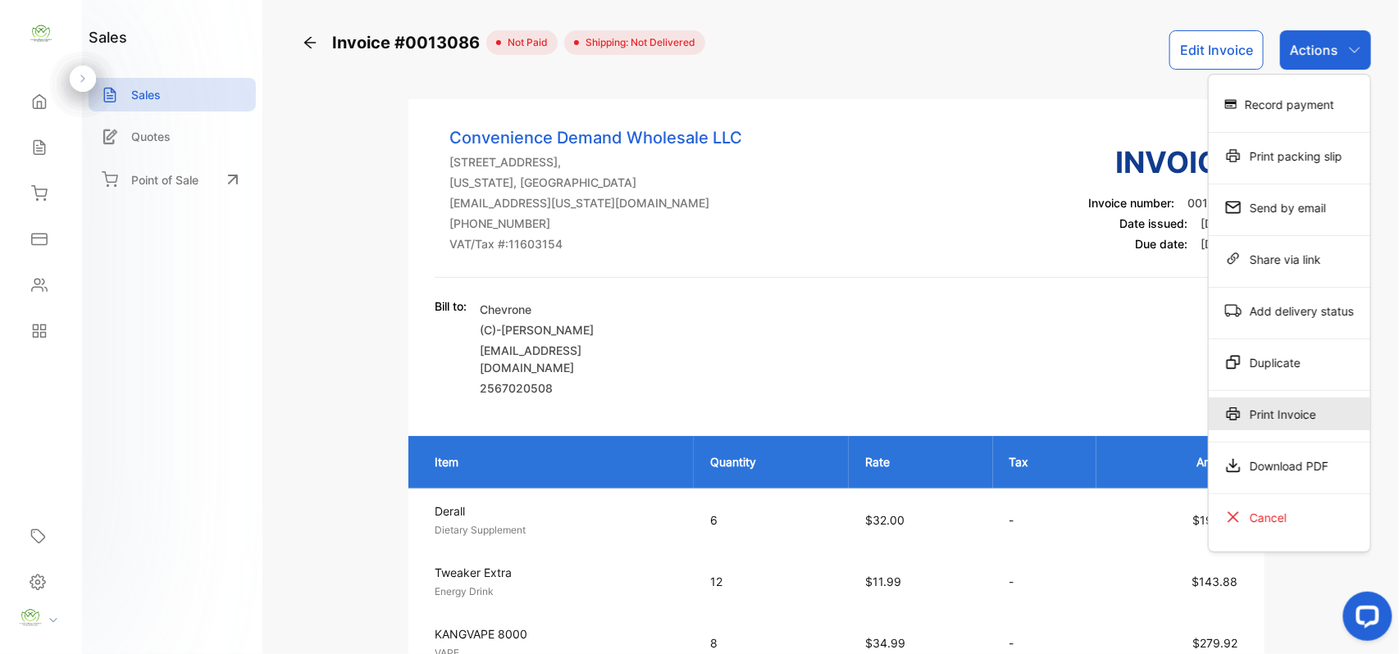
click at [1248, 415] on div "Print Invoice" at bounding box center [1289, 414] width 162 height 33
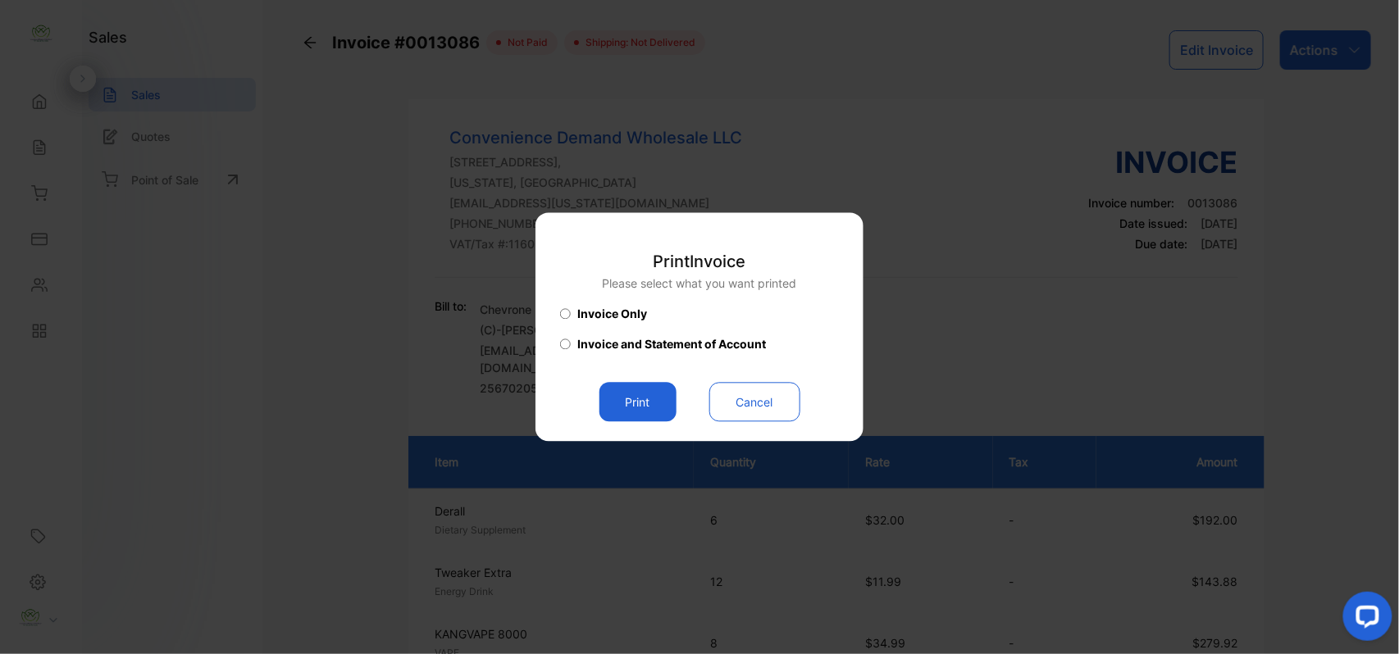
click at [633, 391] on button "Print" at bounding box center [637, 402] width 77 height 39
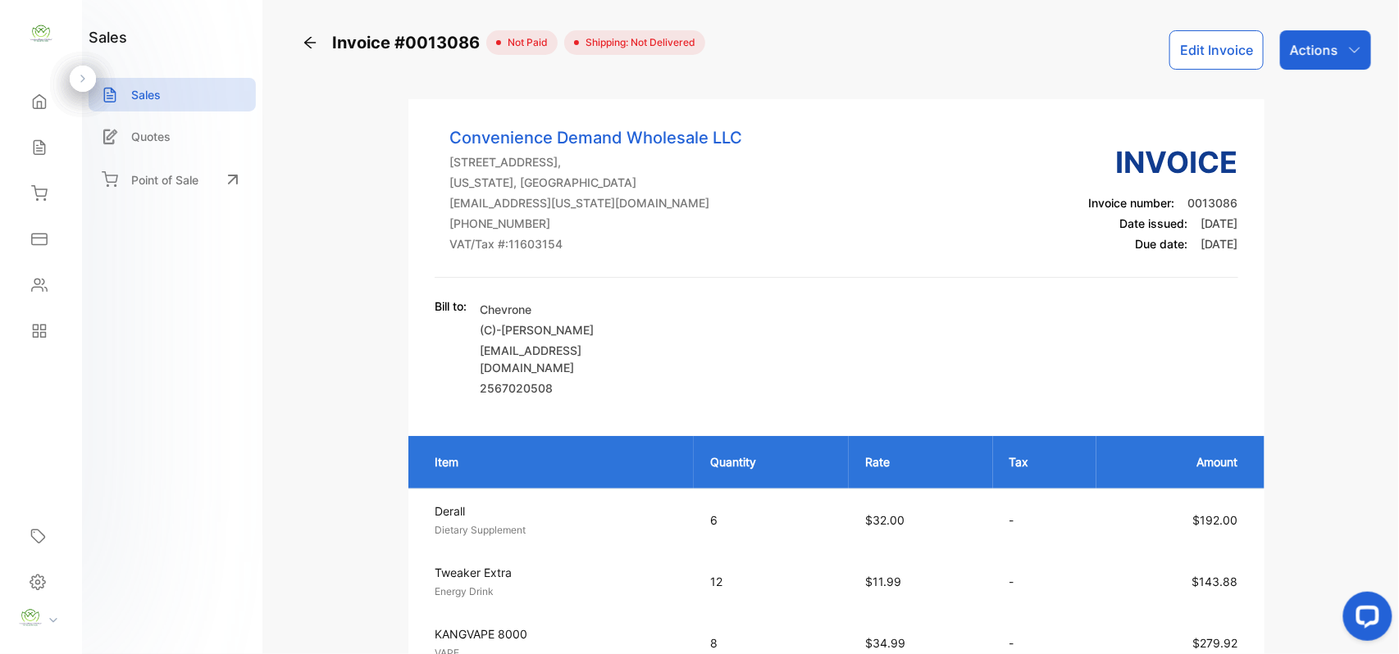
click at [1306, 50] on p "Actions" at bounding box center [1314, 50] width 48 height 20
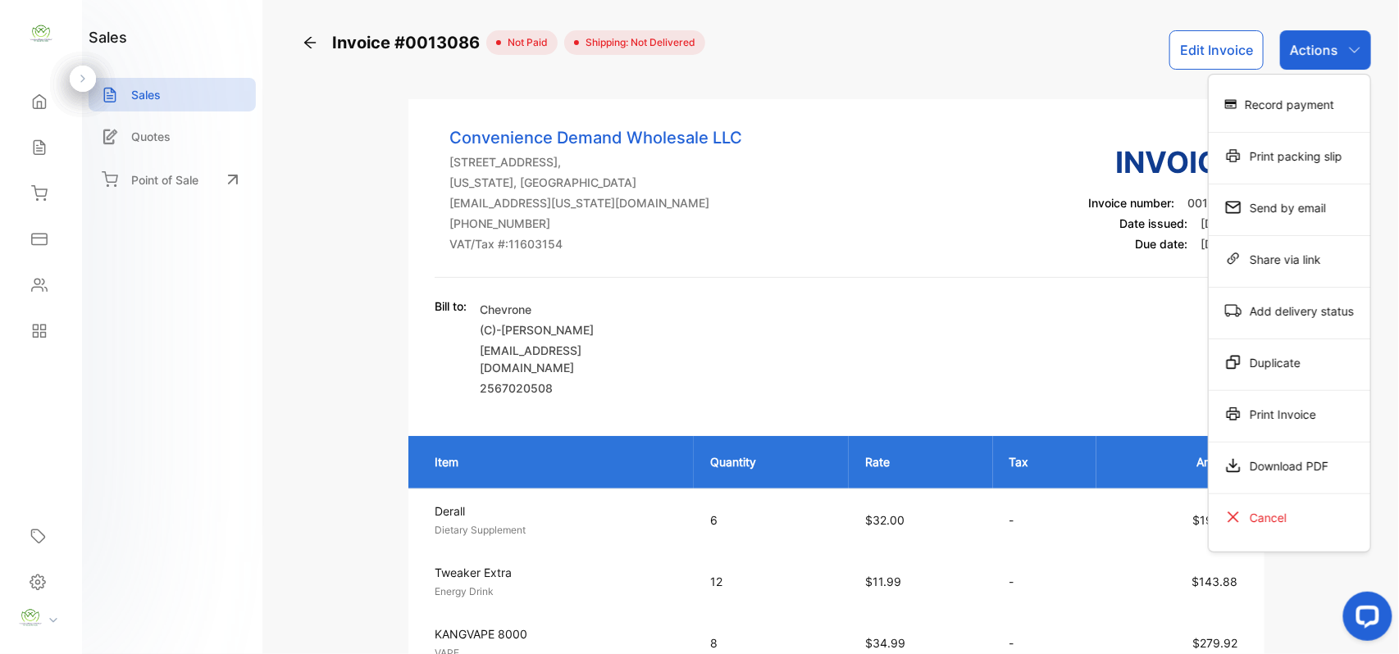
click at [1238, 410] on div "Print Invoice" at bounding box center [1289, 414] width 162 height 33
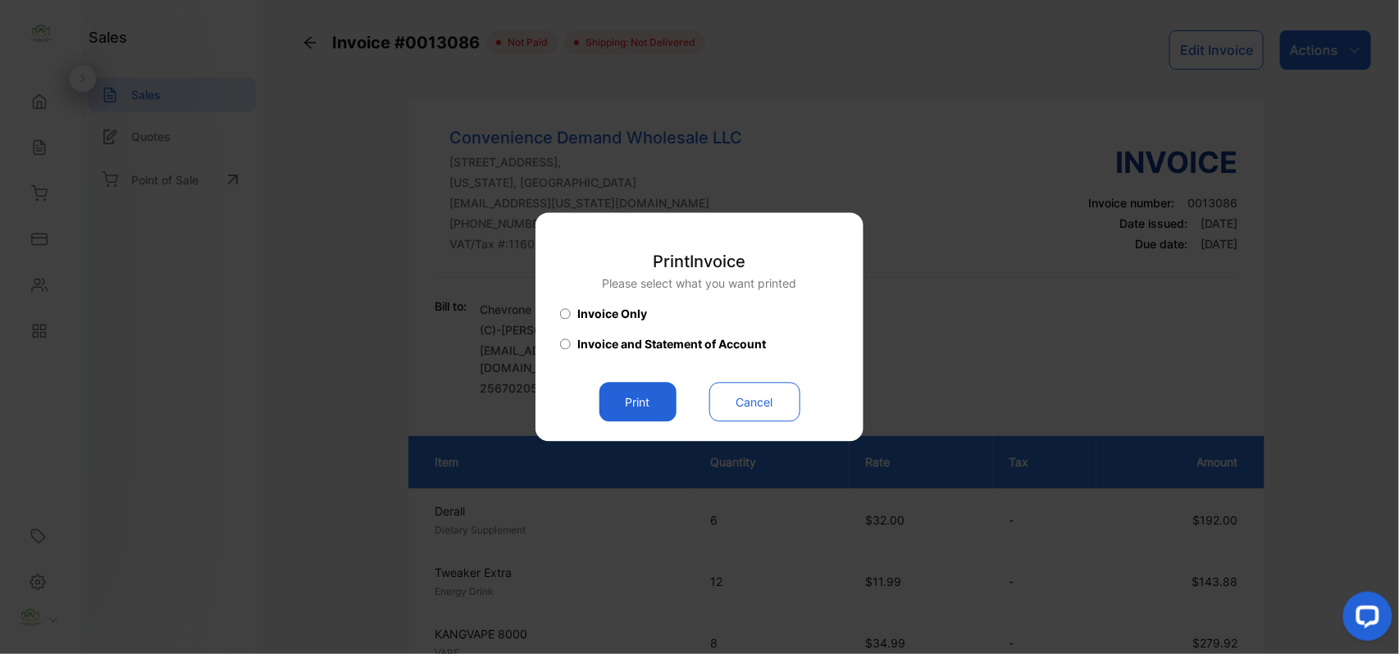
click at [639, 410] on button "Print" at bounding box center [637, 402] width 77 height 39
